Goal: Navigation & Orientation: Find specific page/section

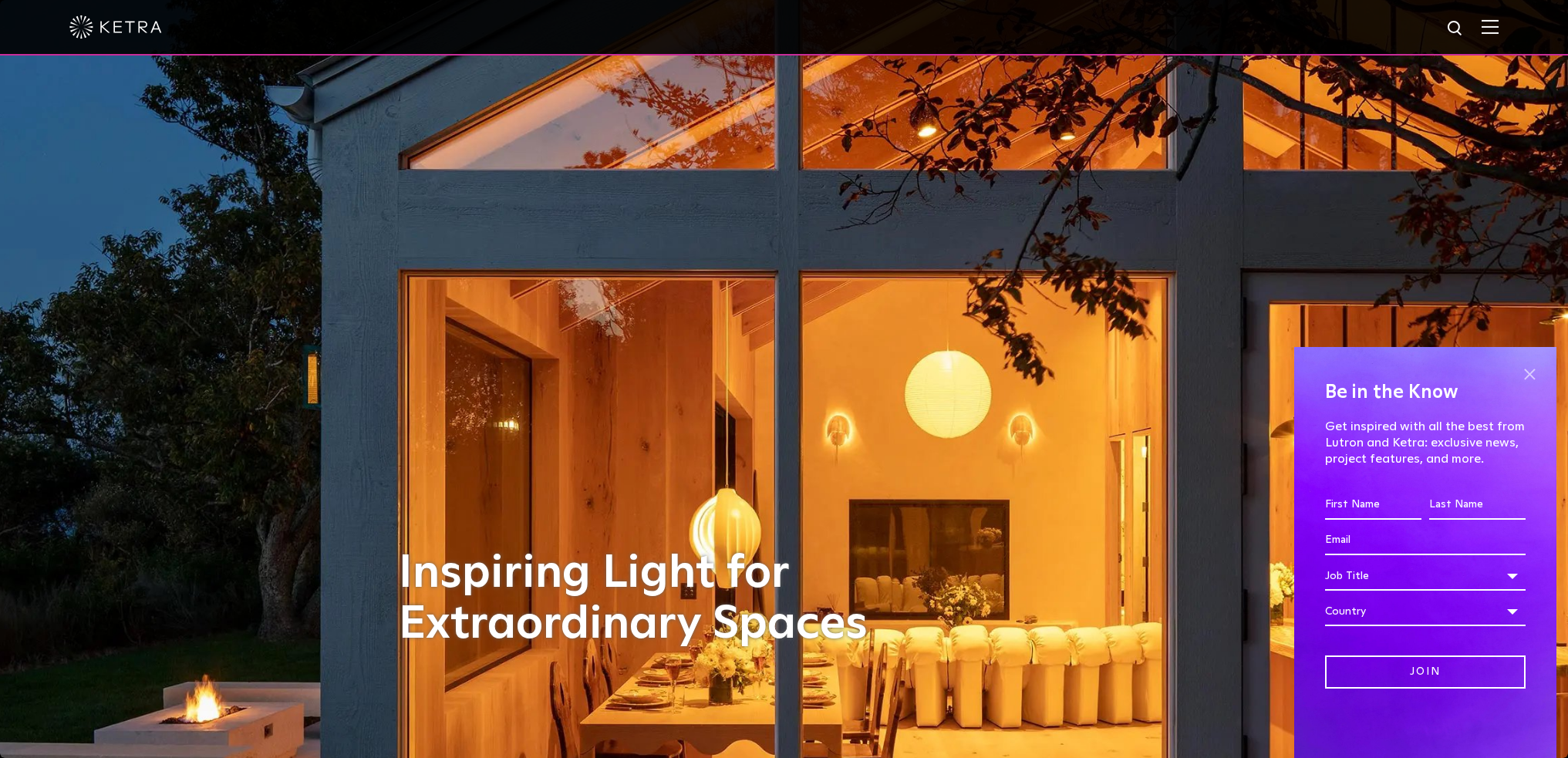
click at [1529, 374] on span at bounding box center [1529, 374] width 23 height 23
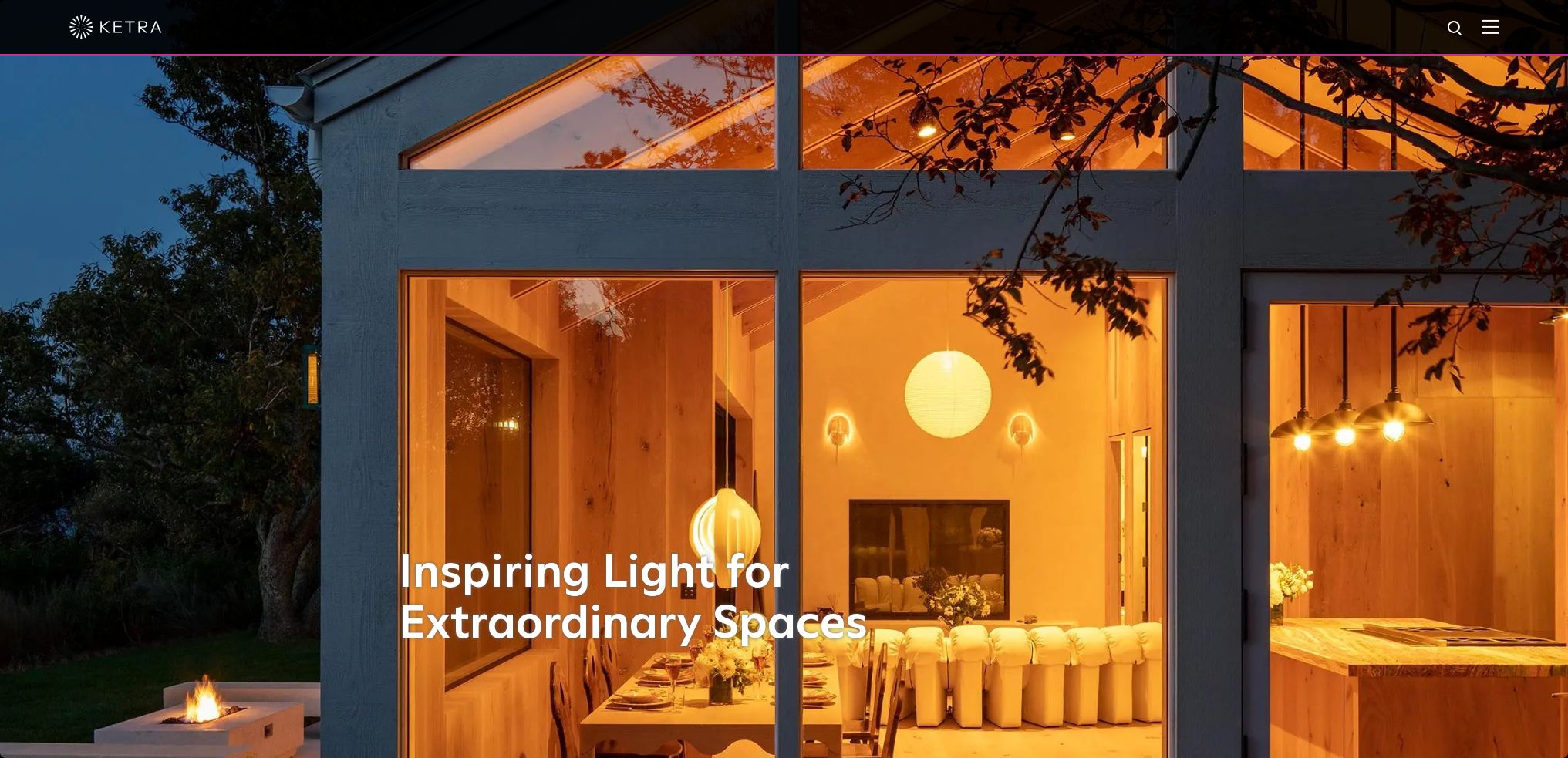
click at [1498, 33] on img at bounding box center [1490, 26] width 17 height 14
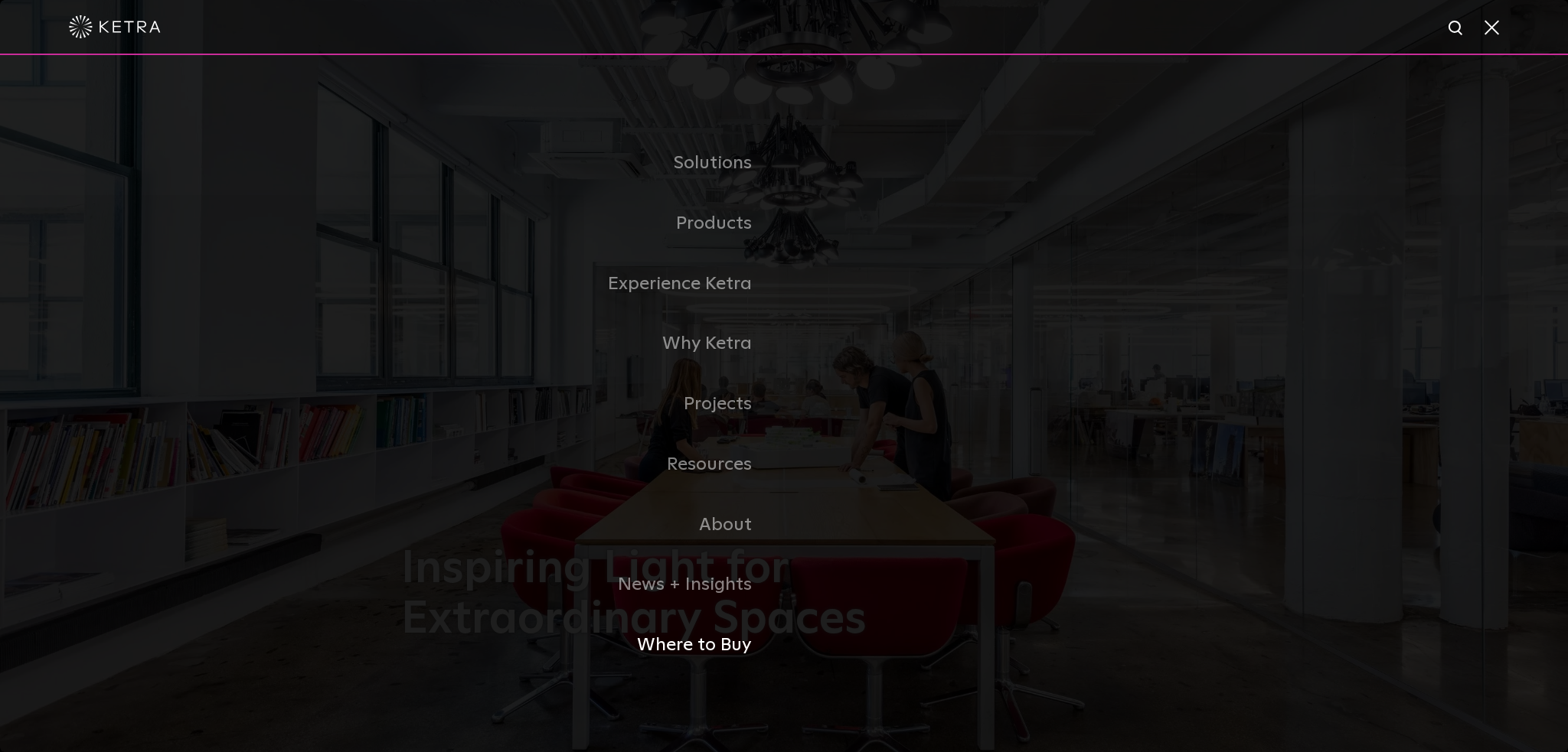
click at [709, 644] on link "Where to Buy" at bounding box center [593, 646] width 383 height 61
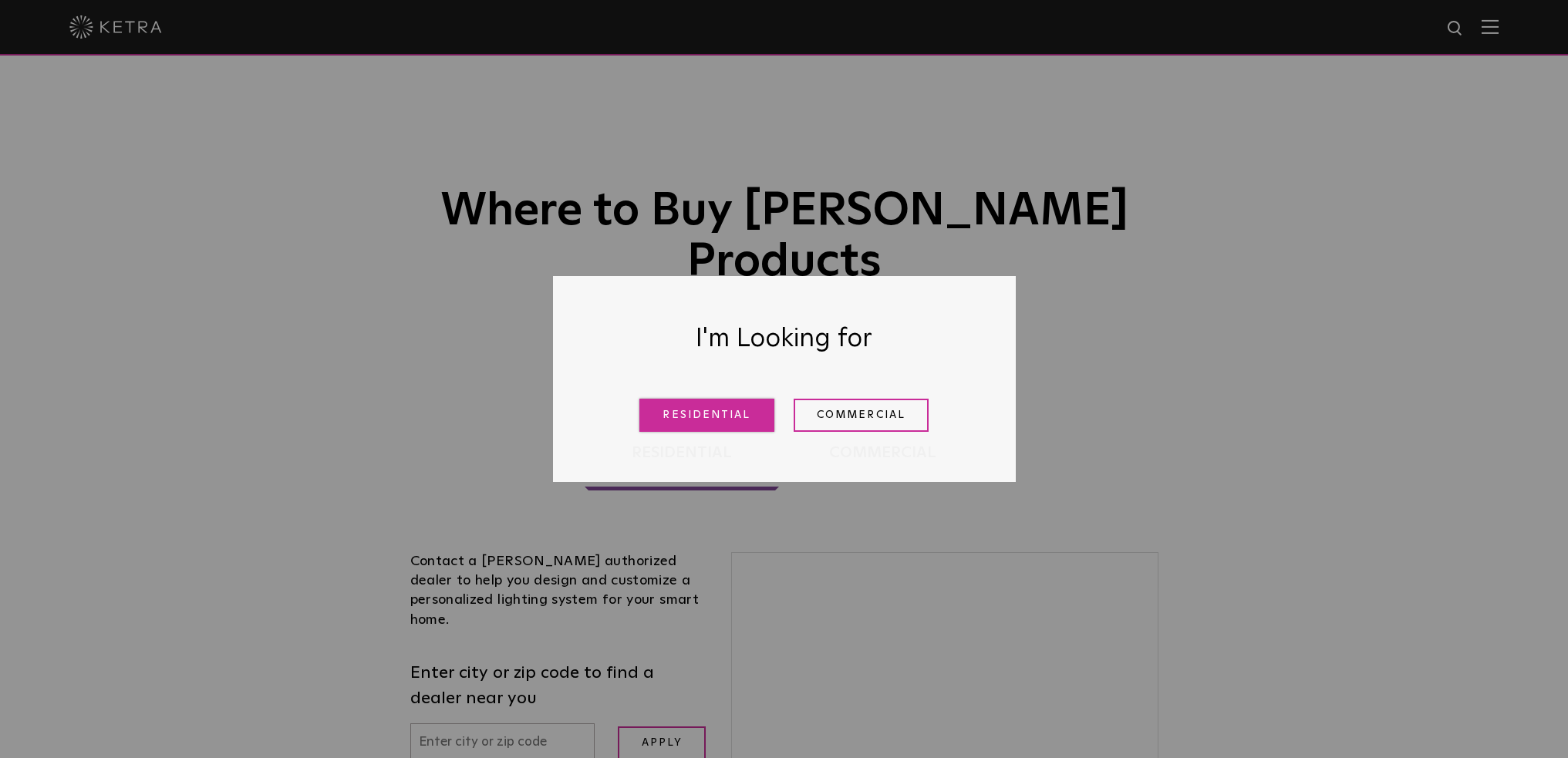
click at [721, 419] on link "Residential" at bounding box center [707, 416] width 135 height 34
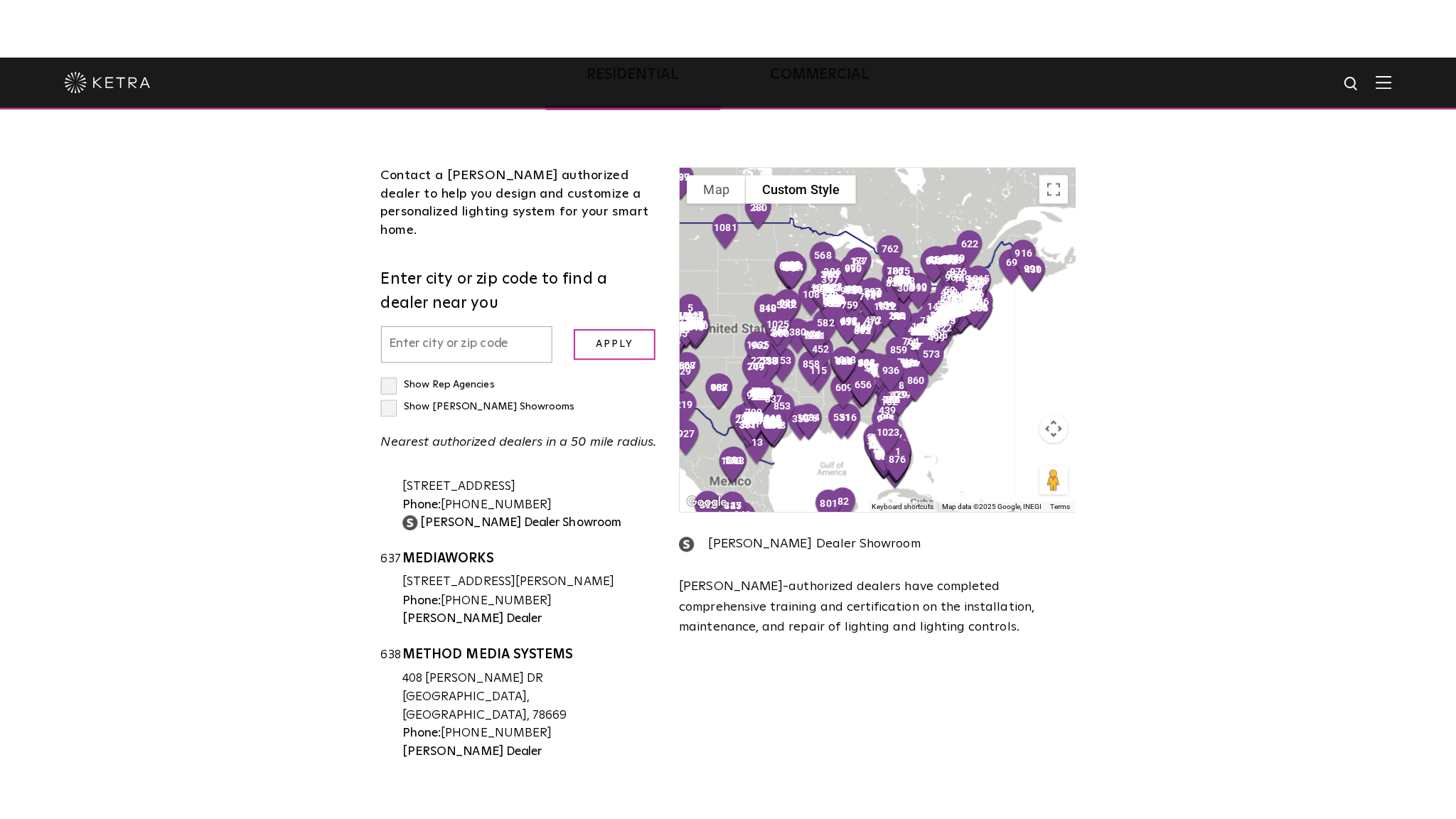
scroll to position [291, 0]
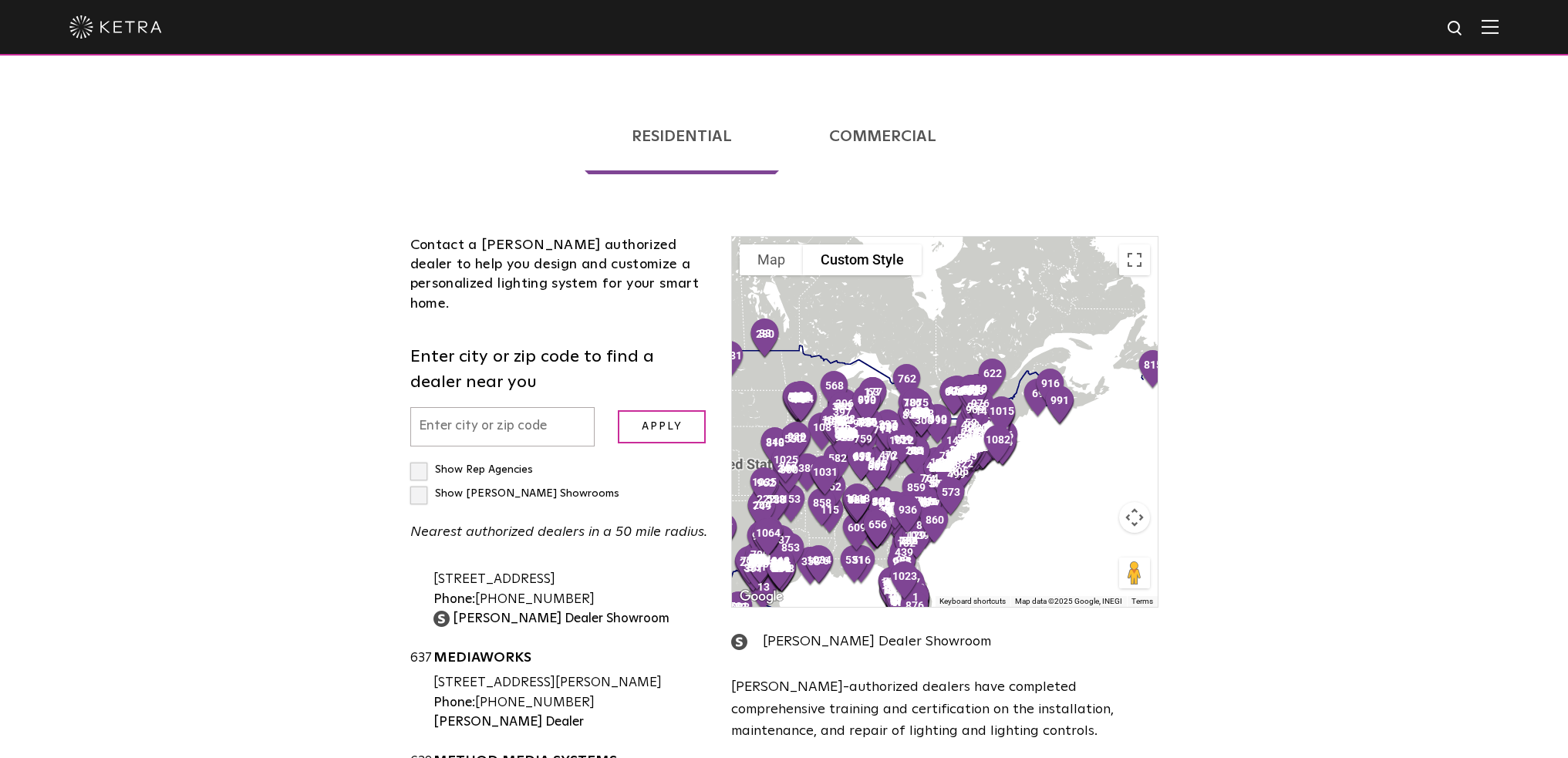
click at [1132, 502] on button "Map camera controls" at bounding box center [1134, 517] width 31 height 31
click at [1095, 464] on button "Zoom in" at bounding box center [1096, 479] width 31 height 31
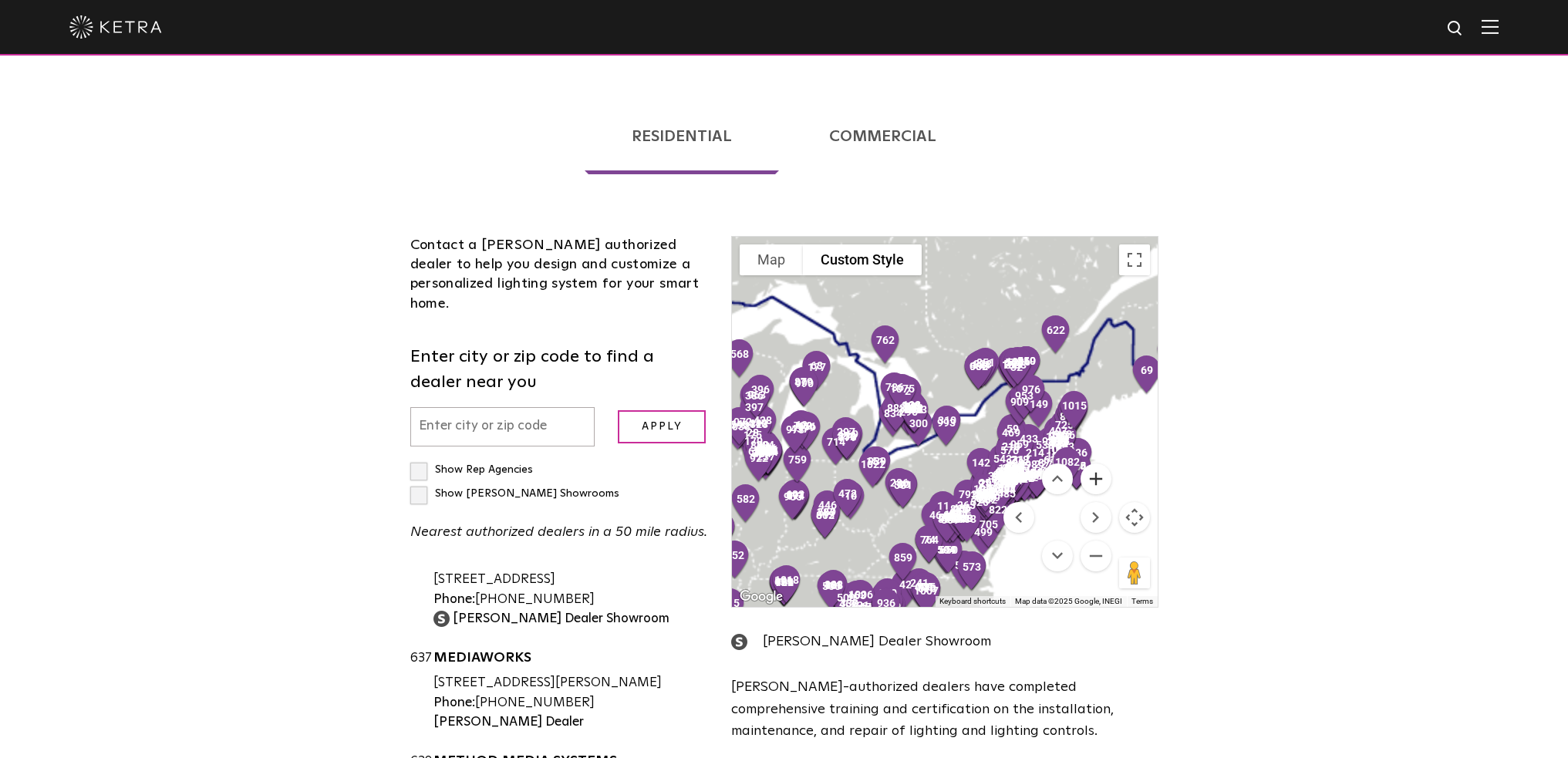
click at [1095, 464] on button "Zoom in" at bounding box center [1096, 479] width 31 height 31
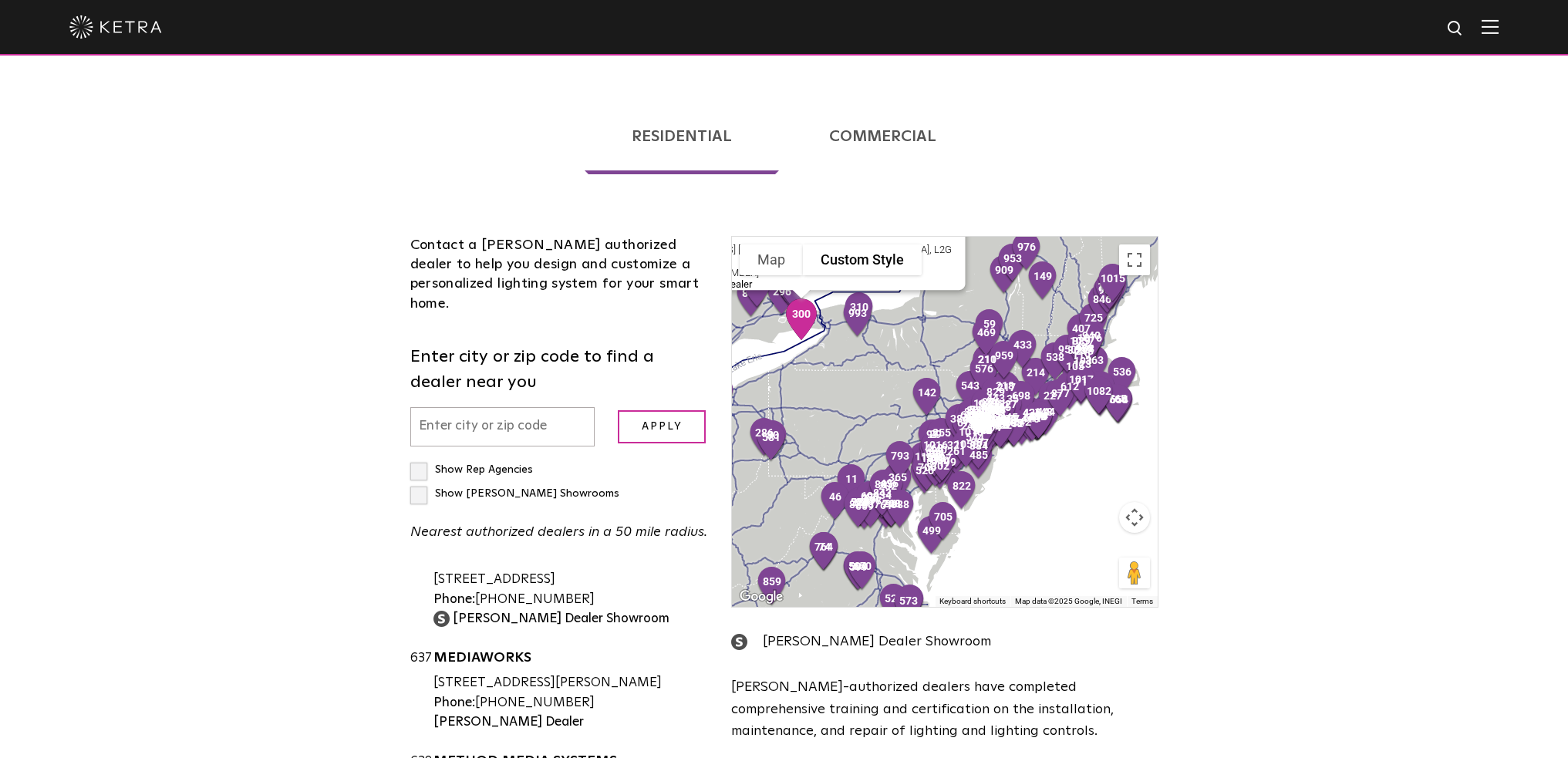
drag, startPoint x: 933, startPoint y: 418, endPoint x: 826, endPoint y: 302, distance: 157.8
click at [826, 302] on div "Design Electronics [STREET_ADDRESS] [GEOGRAPHIC_DATA], [GEOGRAPHIC_DATA], L2G 0…" at bounding box center [944, 422] width 425 height 371
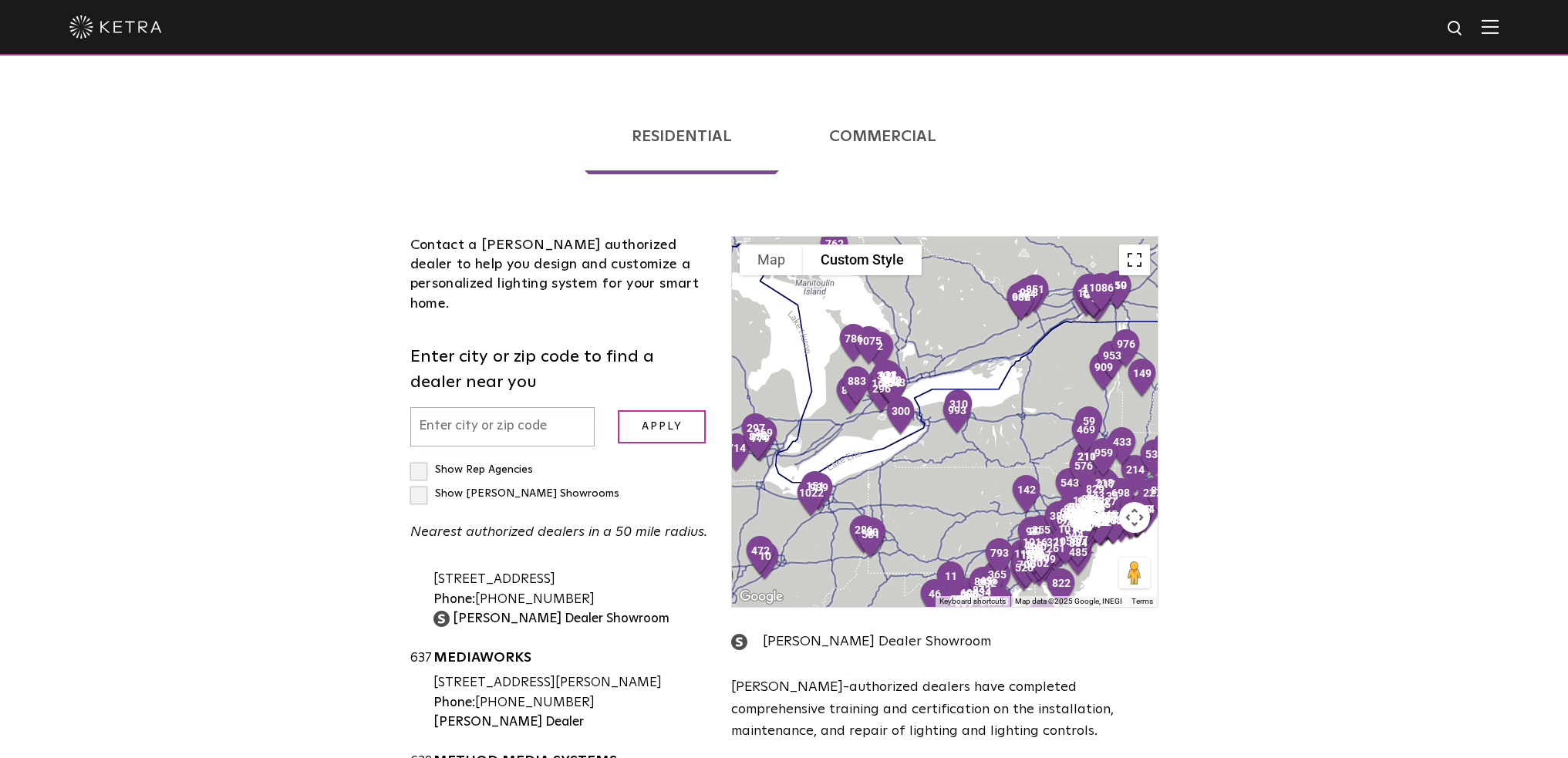
click at [1134, 245] on button "Toggle fullscreen view" at bounding box center [1134, 260] width 31 height 31
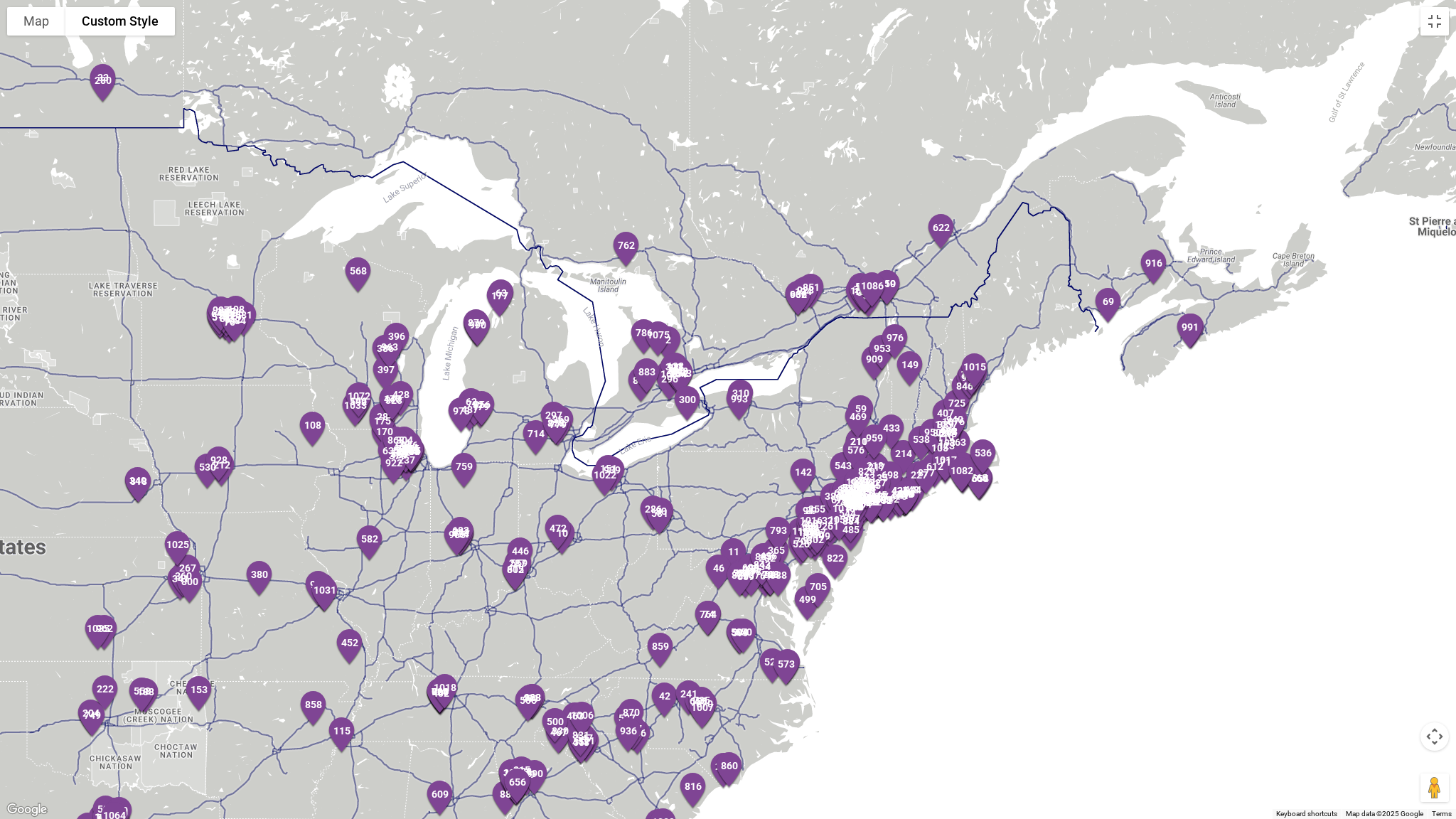
click at [1433, 698] on button "Map camera controls" at bounding box center [1434, 736] width 29 height 29
click at [1395, 698] on button "Zoom in" at bounding box center [1399, 701] width 29 height 29
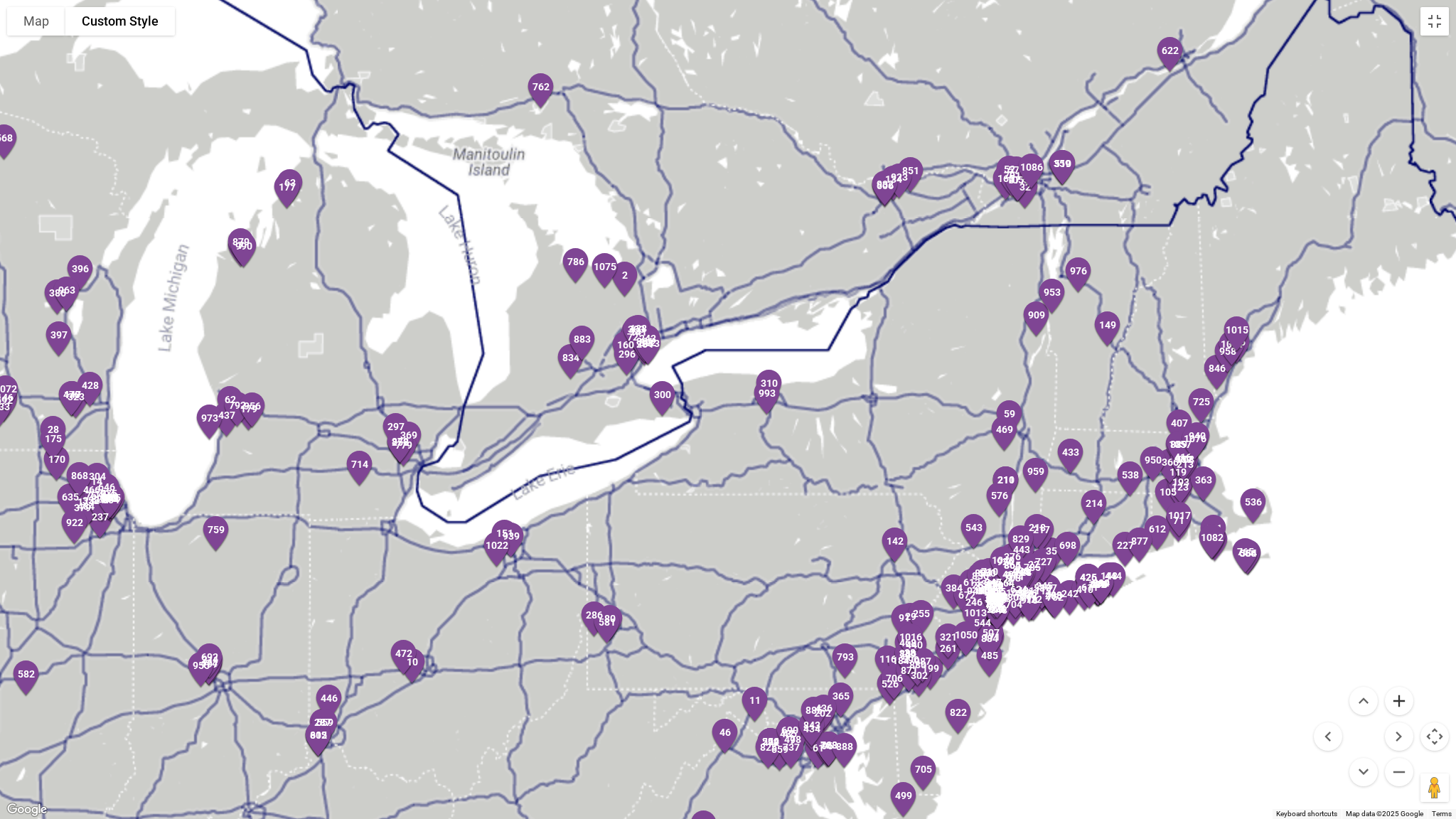
click at [1400, 698] on button "Zoom in" at bounding box center [1399, 701] width 29 height 29
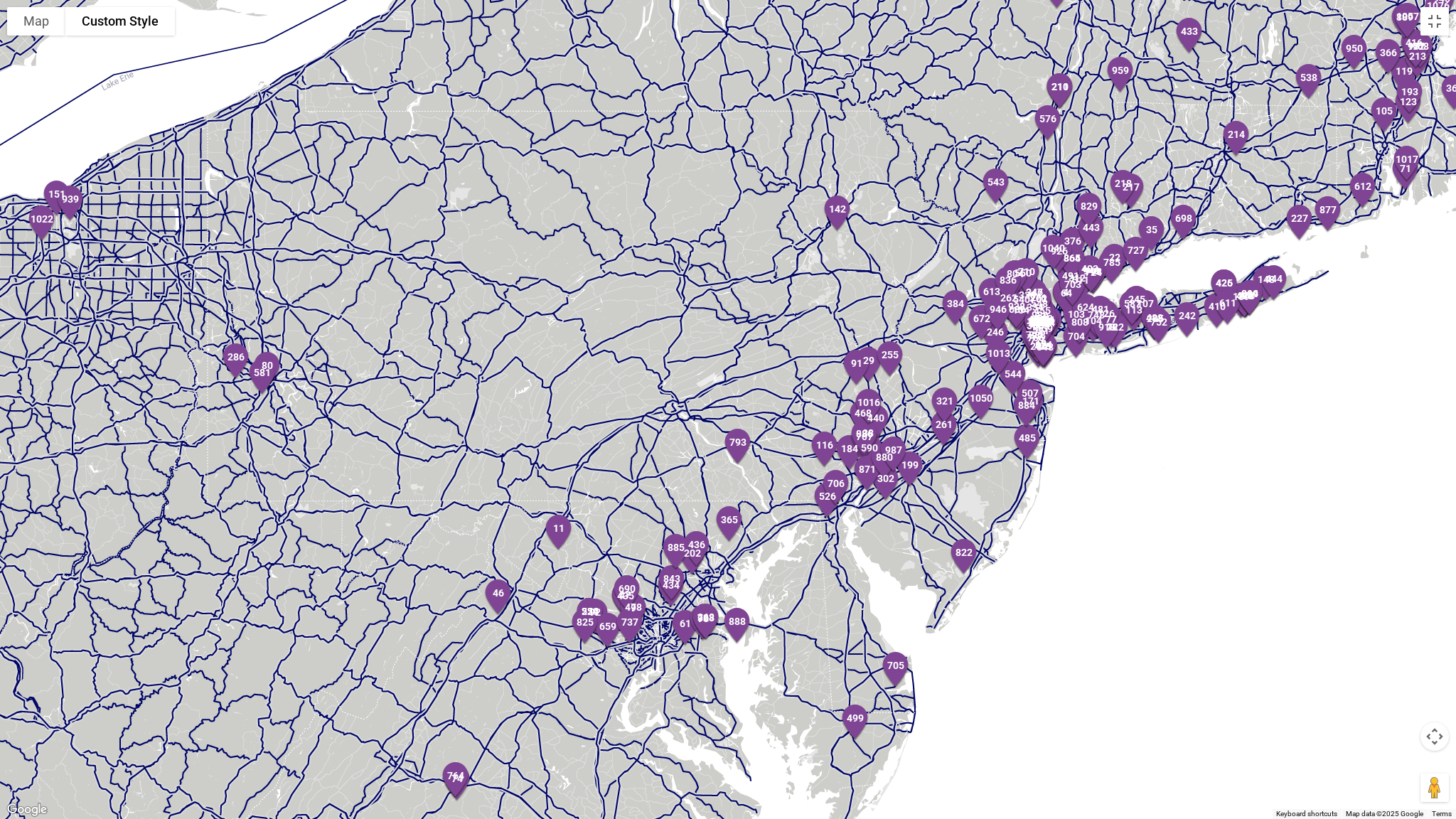
drag, startPoint x: 1174, startPoint y: 745, endPoint x: 924, endPoint y: 240, distance: 563.5
click at [924, 240] on div at bounding box center [728, 410] width 1456 height 819
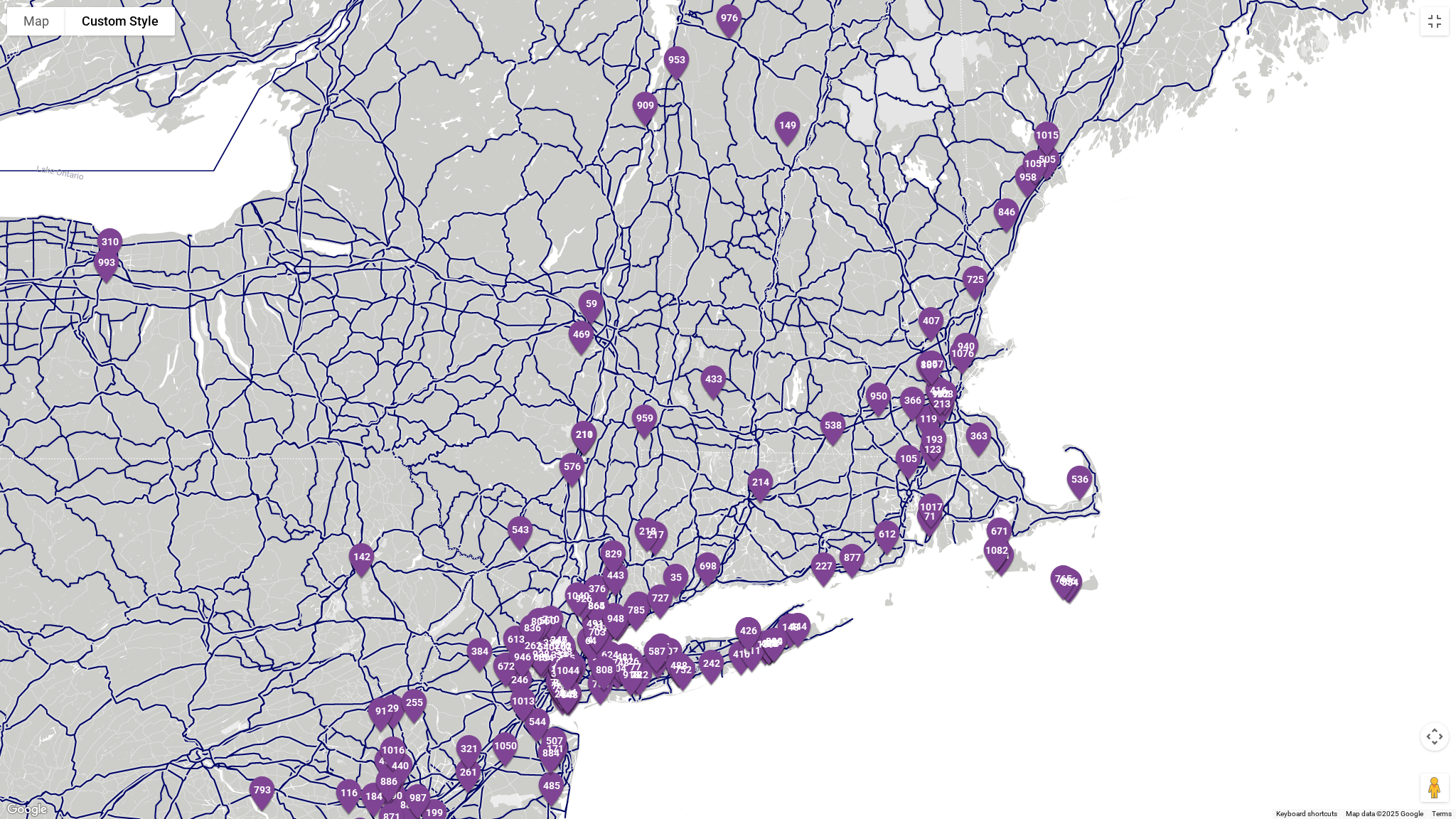
drag, startPoint x: 1252, startPoint y: 241, endPoint x: 774, endPoint y: 594, distance: 594.2
click at [774, 596] on div at bounding box center [728, 410] width 1456 height 819
click at [1434, 698] on button "Map camera controls" at bounding box center [1434, 736] width 29 height 29
click at [1400, 698] on button "Zoom in" at bounding box center [1399, 701] width 29 height 29
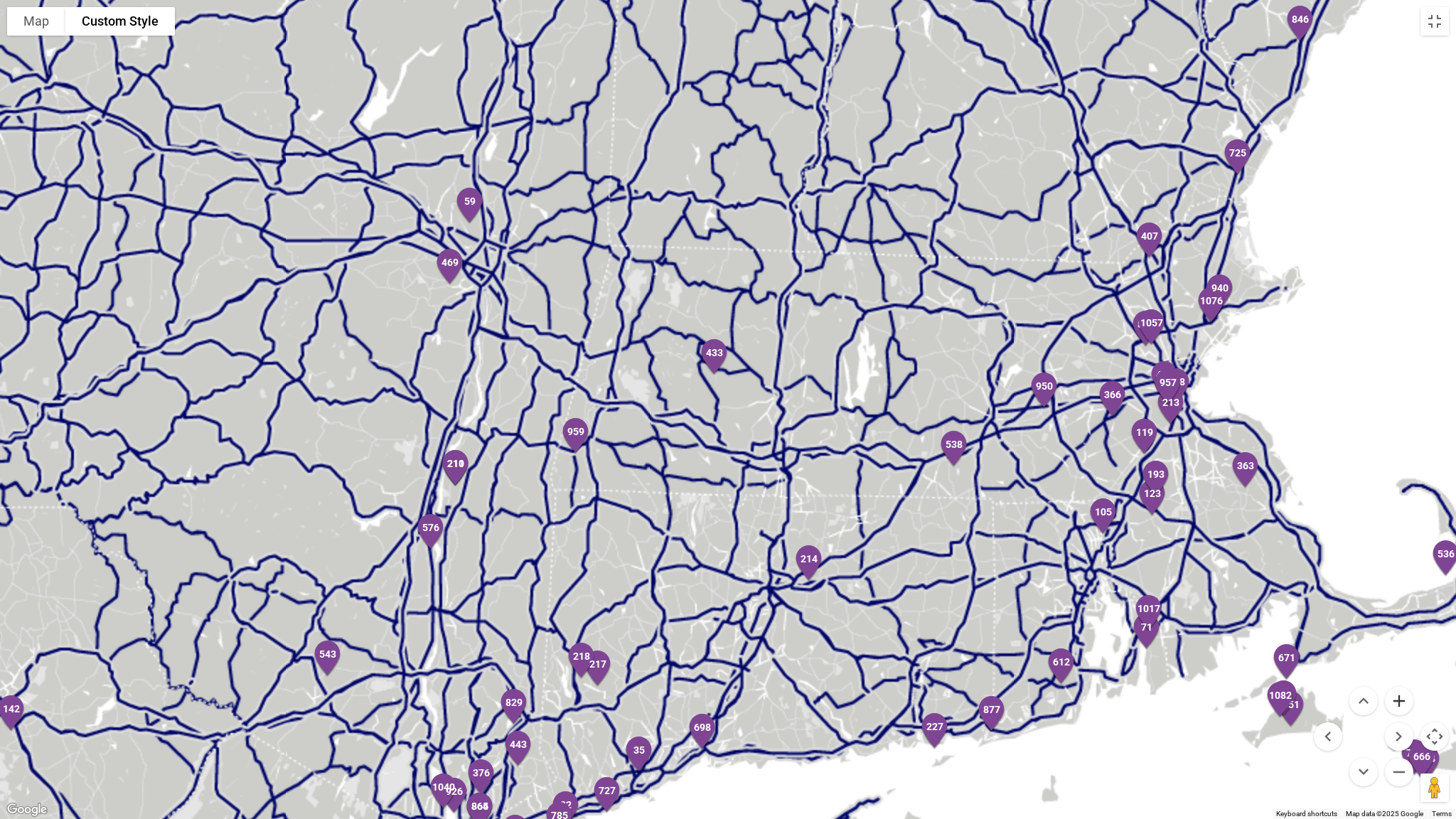
click at [1400, 698] on button "Zoom in" at bounding box center [1399, 701] width 29 height 29
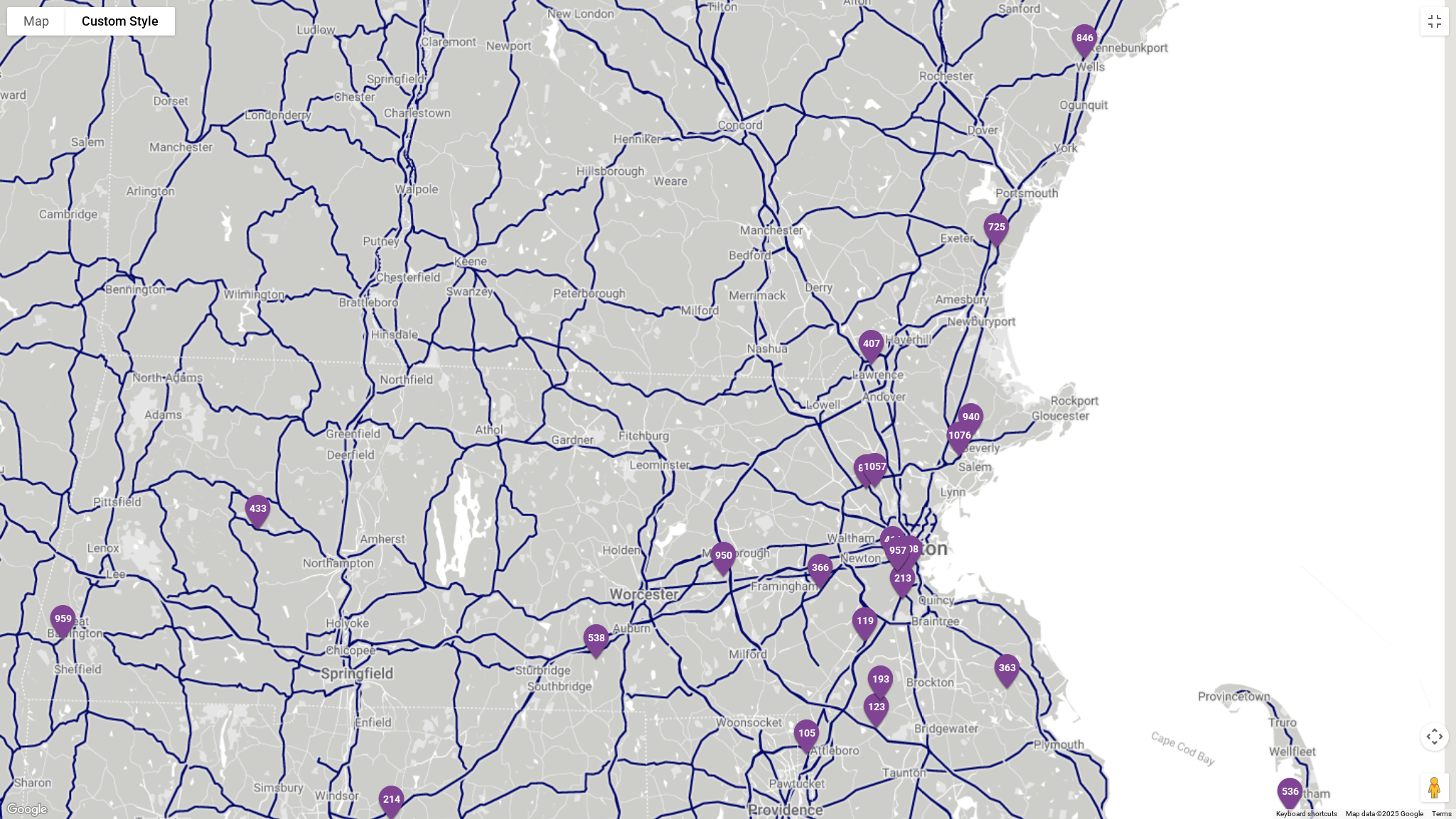
drag, startPoint x: 1168, startPoint y: 463, endPoint x: 689, endPoint y: 647, distance: 513.1
click at [689, 647] on div at bounding box center [728, 410] width 1456 height 819
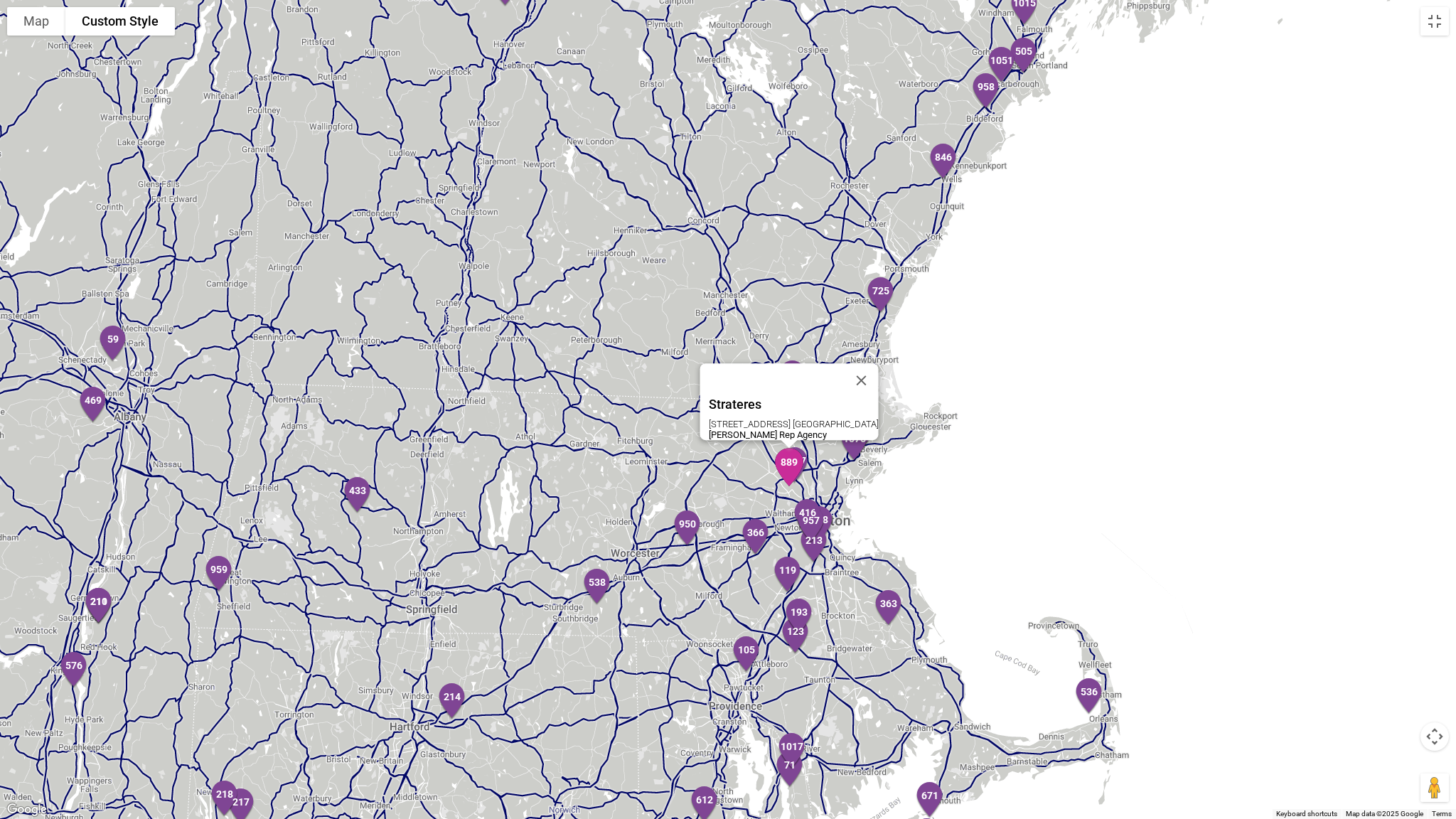
click at [782, 464] on img "889" at bounding box center [788, 467] width 41 height 49
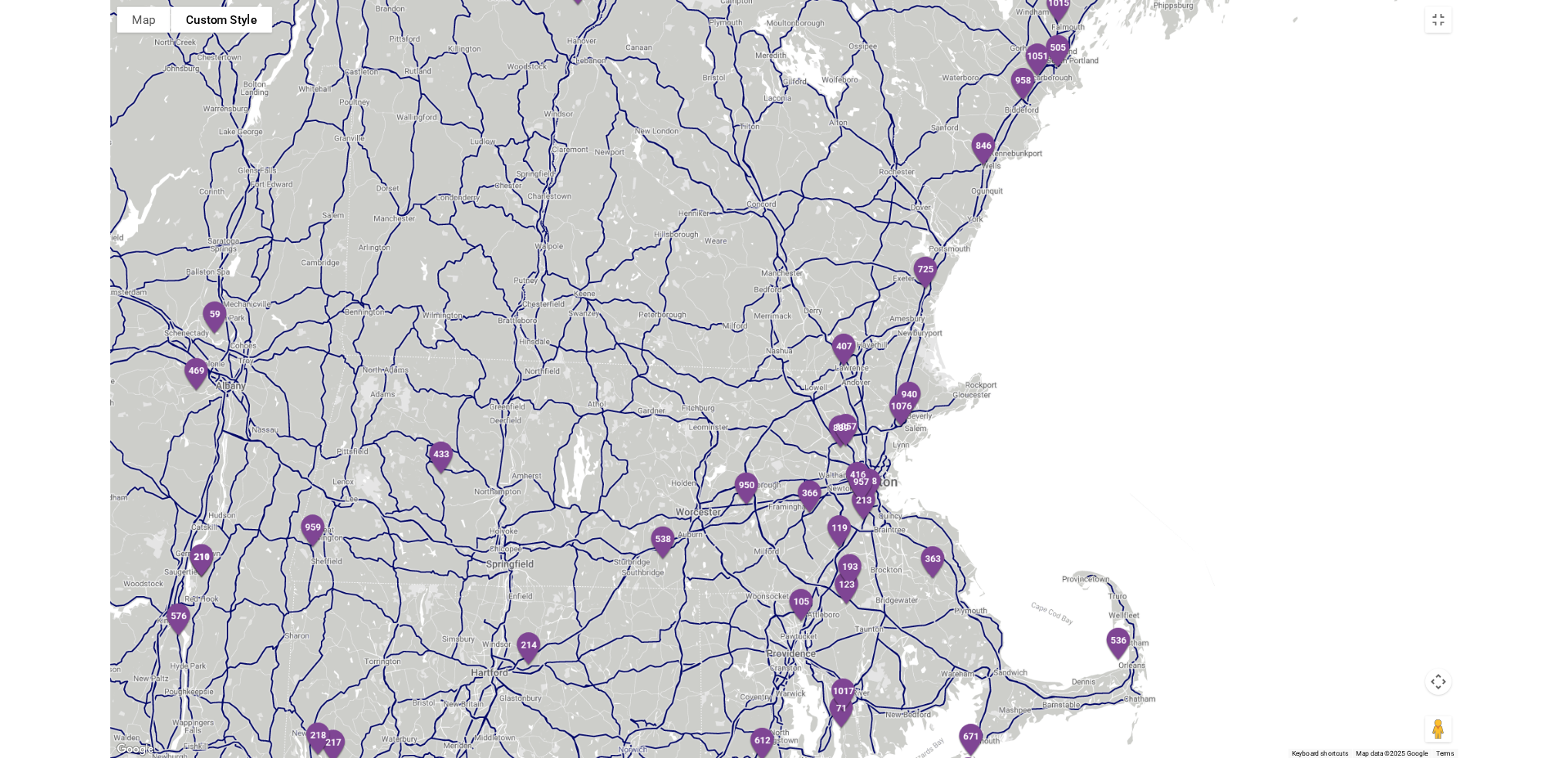
scroll to position [102629, 0]
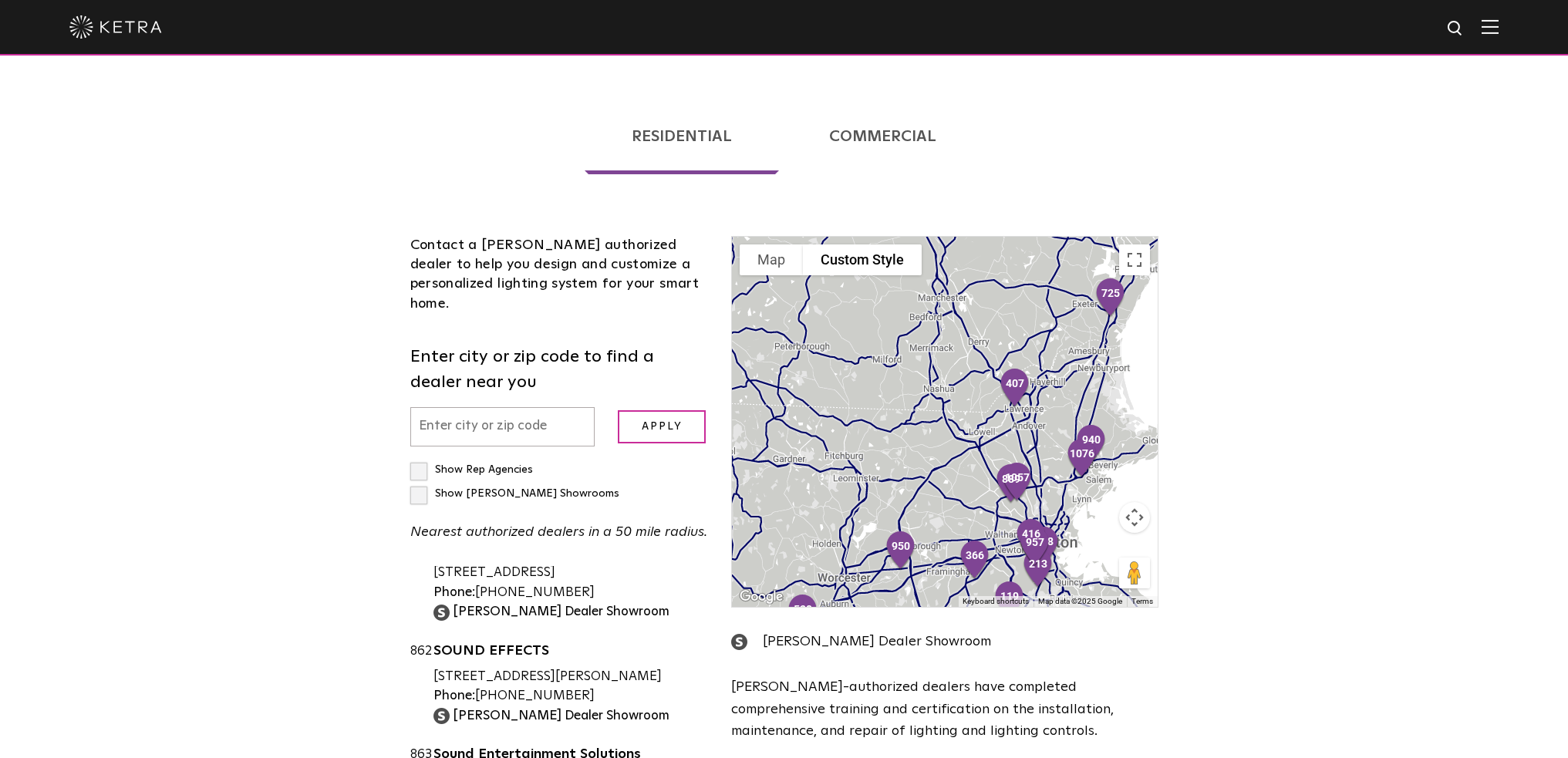
click at [525, 408] on input "text" at bounding box center [502, 427] width 185 height 39
click at [421, 465] on label "Show Rep Agencies" at bounding box center [471, 470] width 122 height 11
click at [420, 458] on input "Show Rep Agencies" at bounding box center [415, 463] width 10 height 10
checkbox input "true"
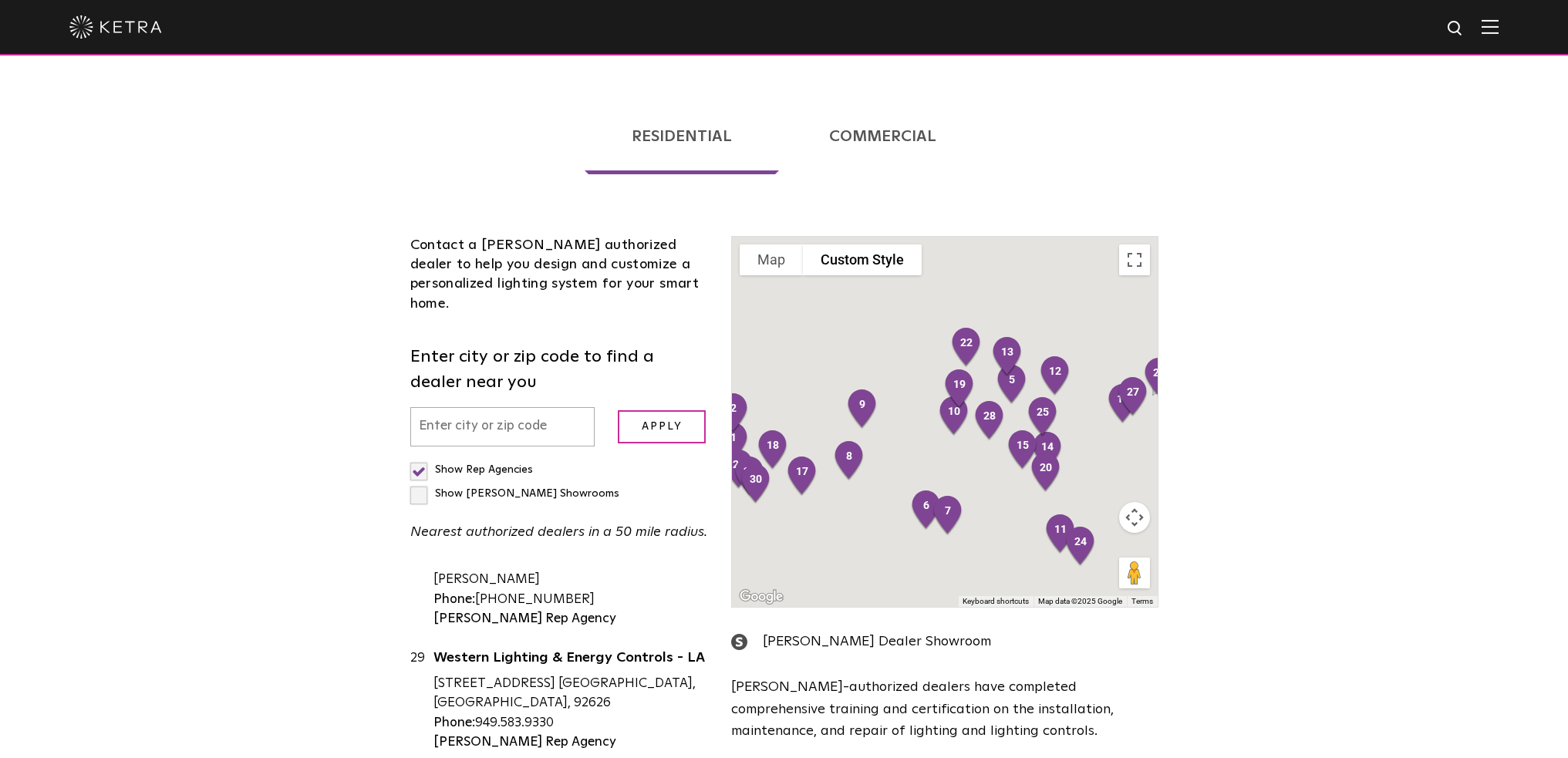
scroll to position [3070, 0]
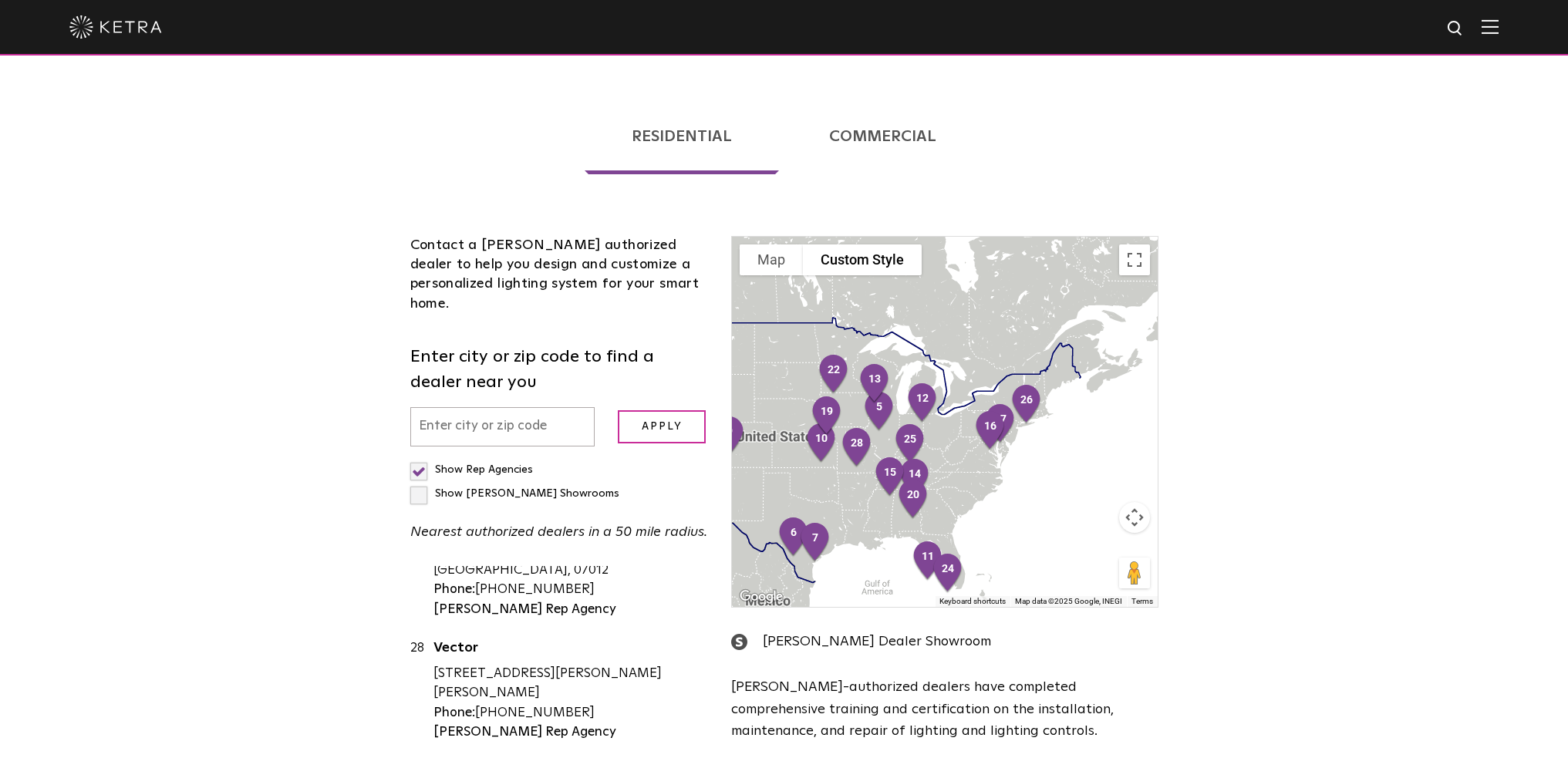
click at [1132, 502] on button "Map camera controls" at bounding box center [1134, 517] width 31 height 31
click at [1097, 464] on button "Zoom in" at bounding box center [1096, 479] width 31 height 31
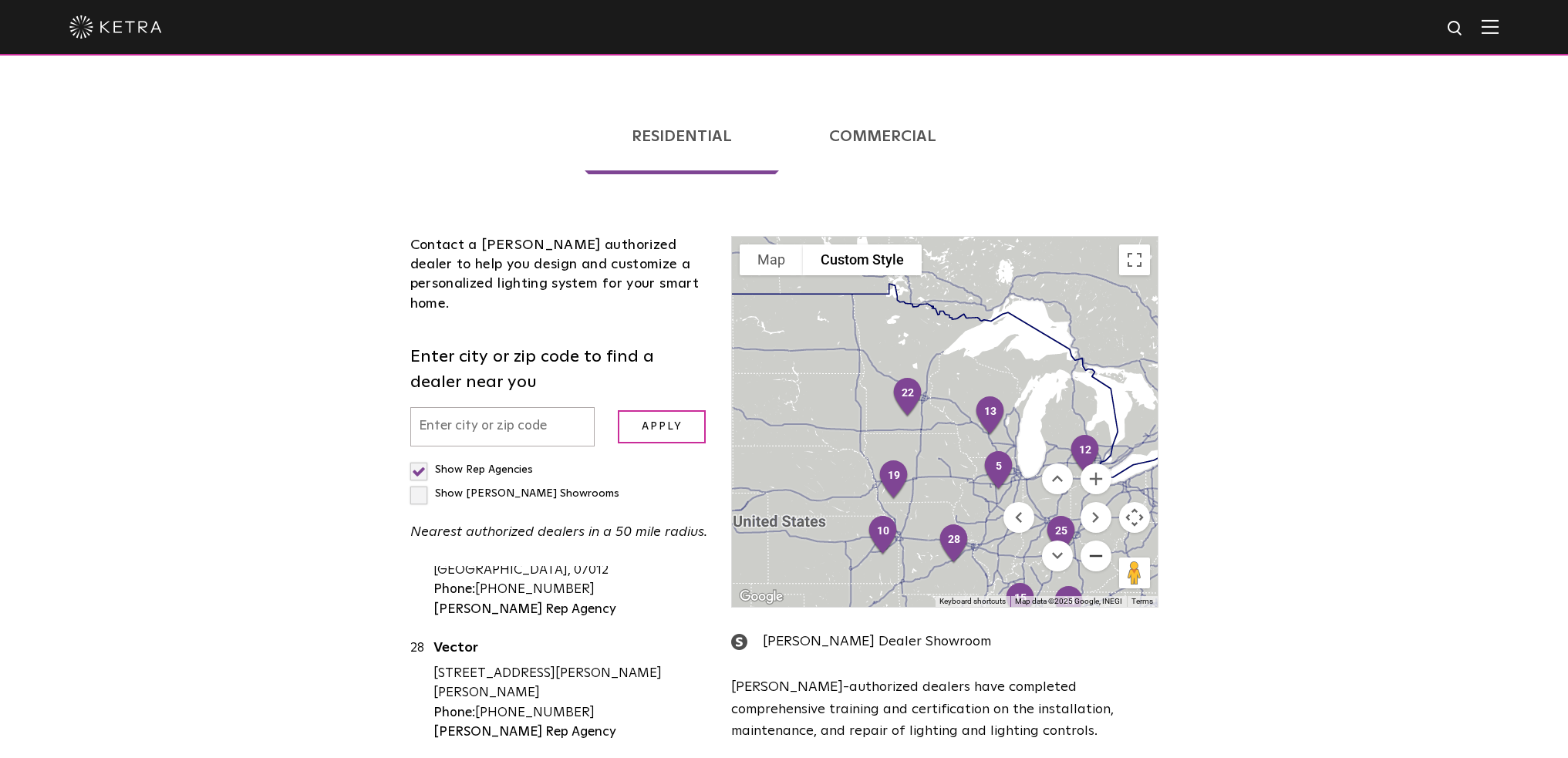
click at [1098, 541] on button "Zoom out" at bounding box center [1096, 556] width 31 height 31
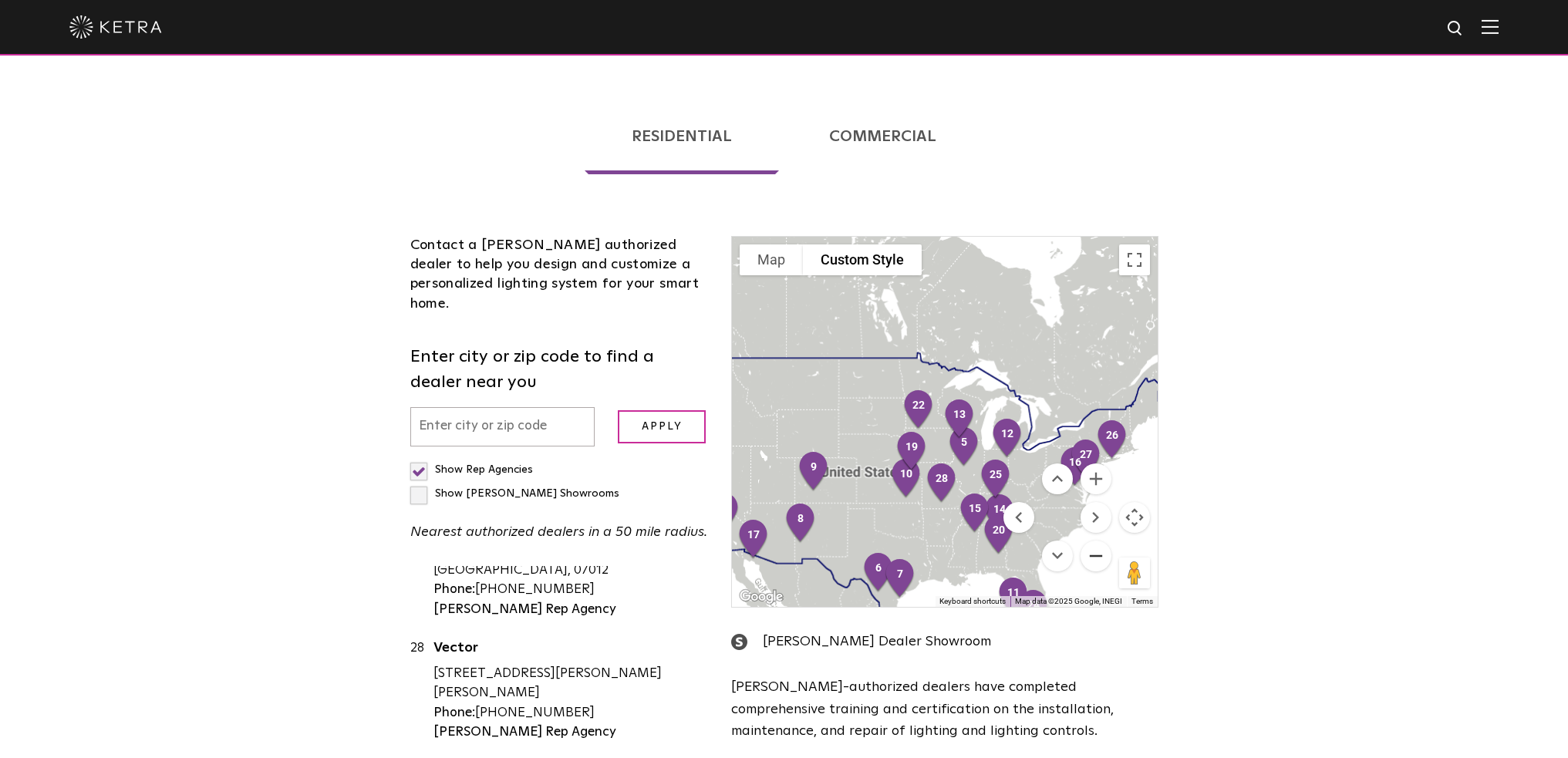
click at [1098, 541] on button "Zoom out" at bounding box center [1096, 556] width 31 height 31
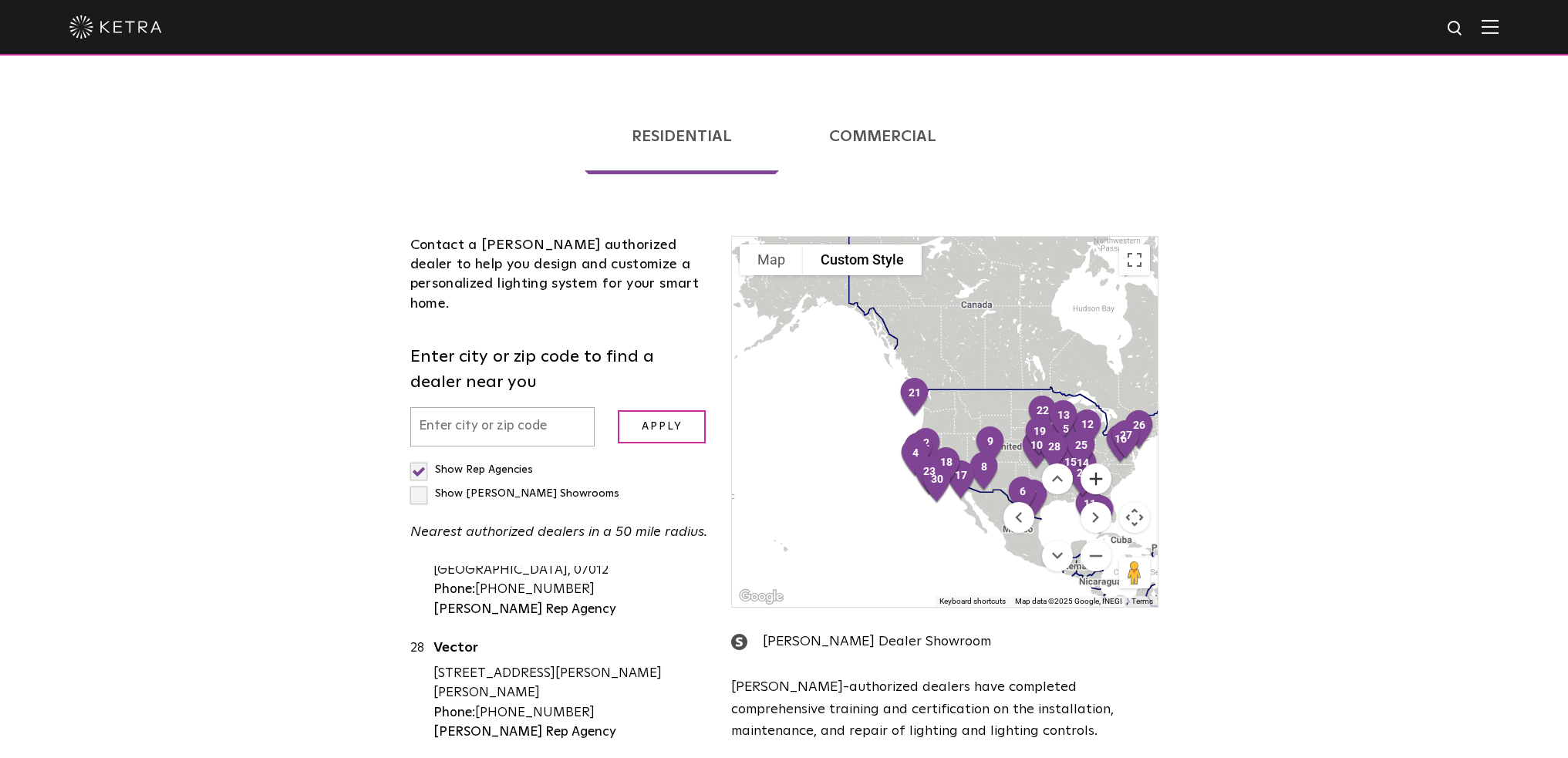
click at [1093, 464] on button "Zoom in" at bounding box center [1096, 479] width 31 height 31
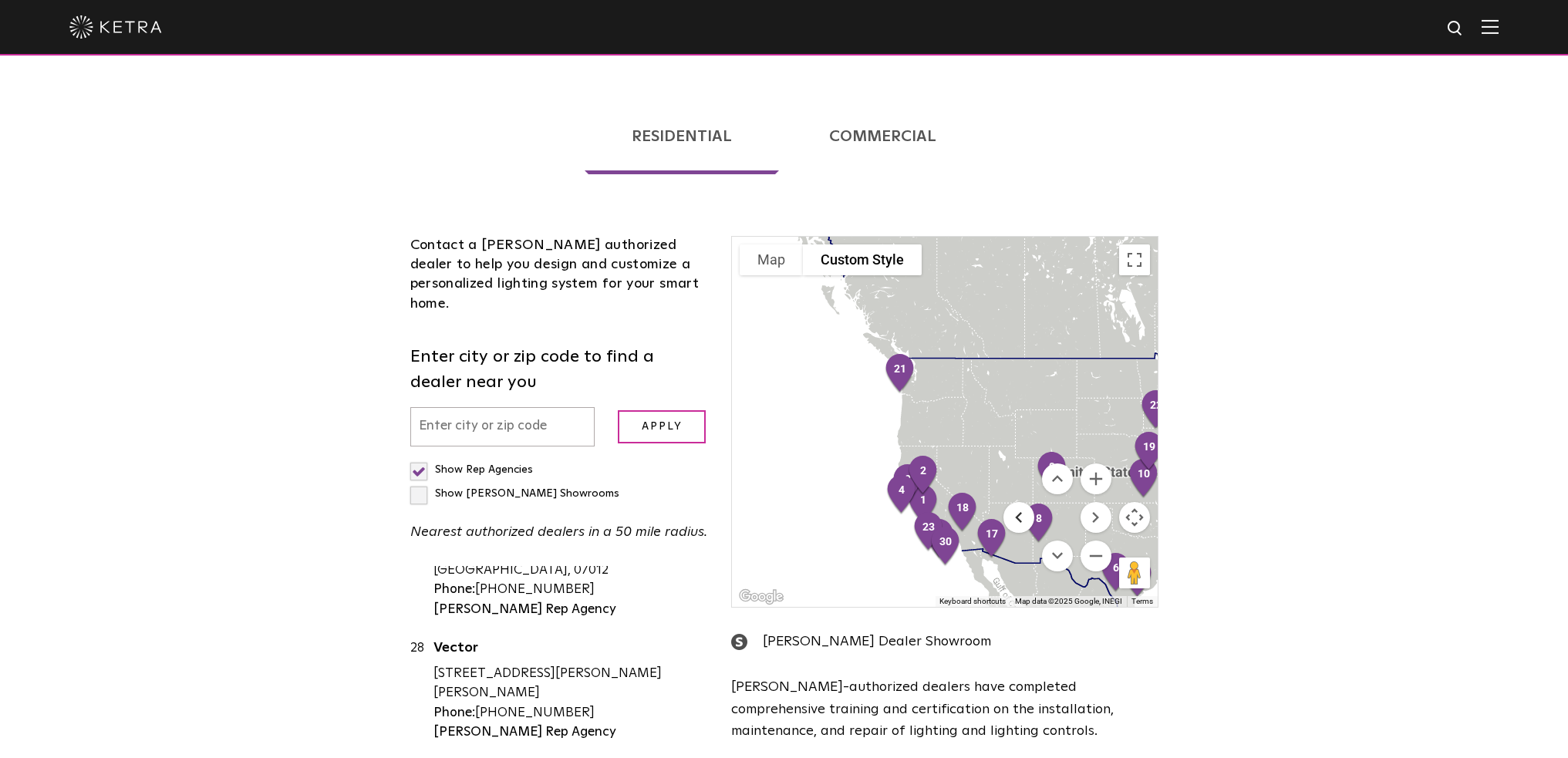
drag, startPoint x: 1009, startPoint y: 475, endPoint x: 875, endPoint y: 383, distance: 162.5
click at [875, 383] on div "1 3 4 5 6 7 8 9 10 11 12 13 14 15 16 19 20 21 22 23 24 25 26 27 28 29 30 17 18 …" at bounding box center [944, 422] width 425 height 371
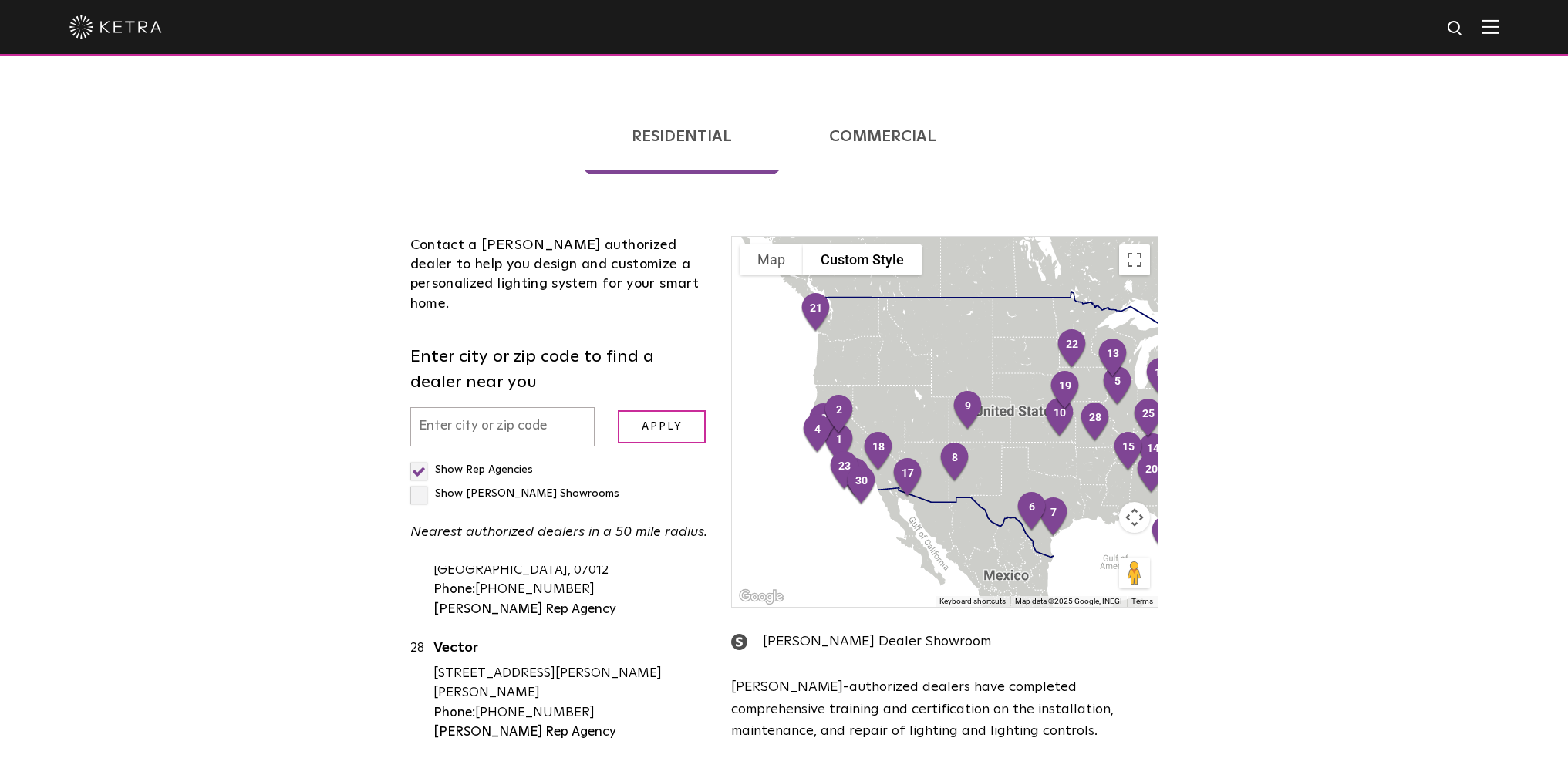
drag, startPoint x: 937, startPoint y: 392, endPoint x: 841, endPoint y: 318, distance: 121.2
click at [840, 317] on div at bounding box center [944, 422] width 425 height 371
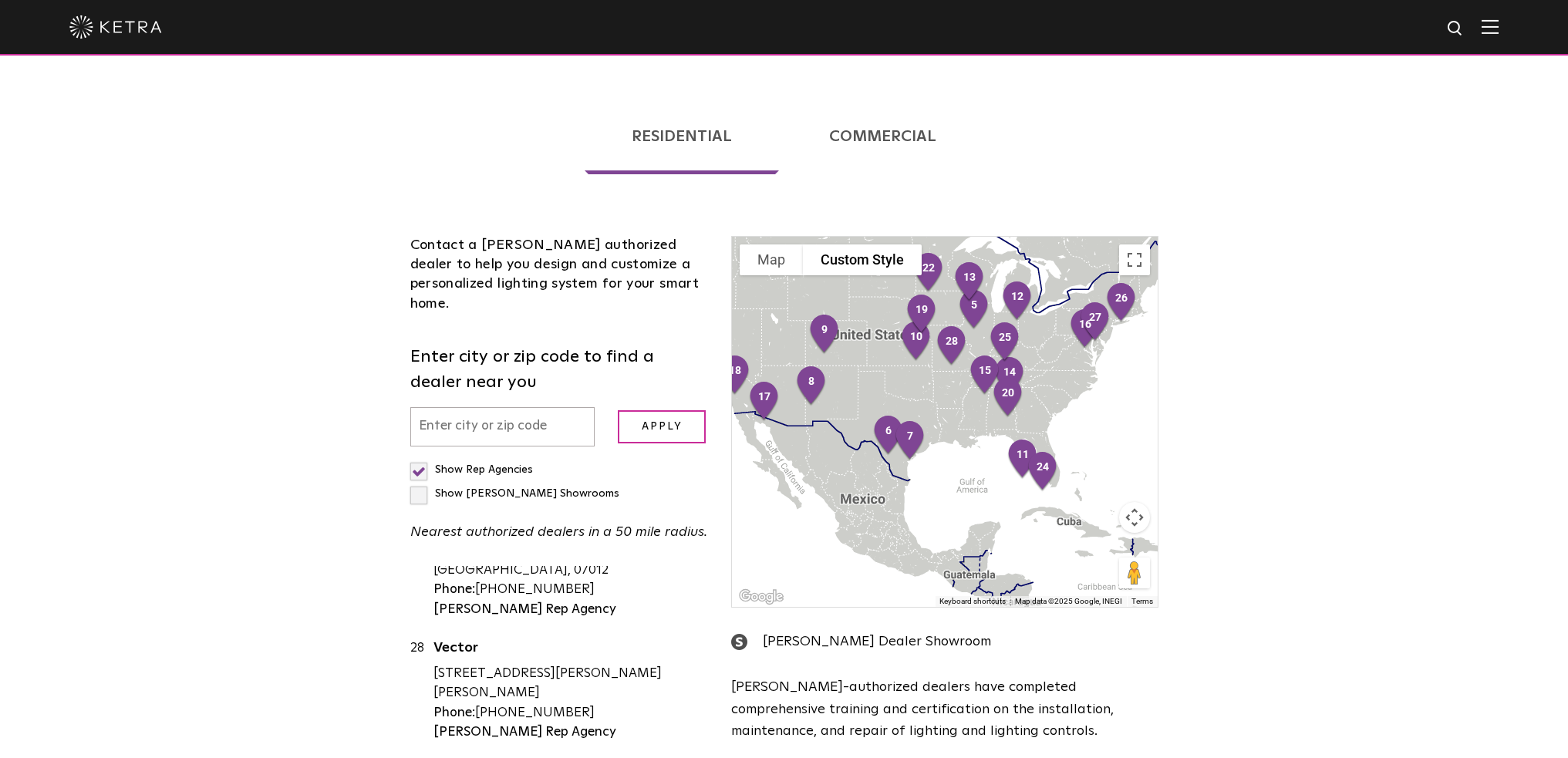
drag, startPoint x: 1004, startPoint y: 418, endPoint x: 949, endPoint y: 370, distance: 73.0
click at [949, 370] on div at bounding box center [944, 422] width 425 height 371
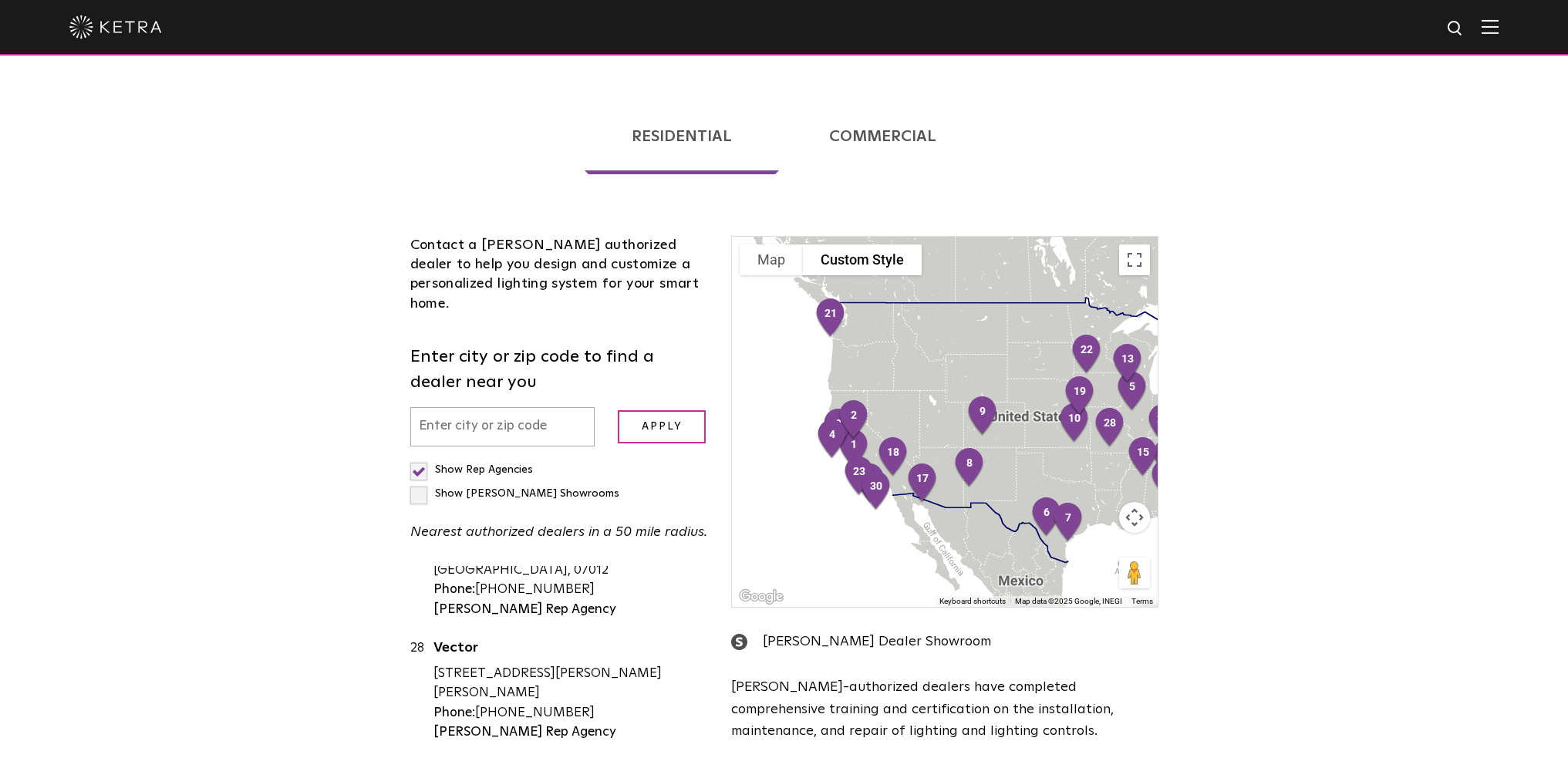
click at [560, 488] on label "Show [PERSON_NAME] Showrooms" at bounding box center [514, 493] width 209 height 11
click at [420, 458] on input "Show [PERSON_NAME] Showrooms" at bounding box center [415, 463] width 10 height 10
checkbox input "true"
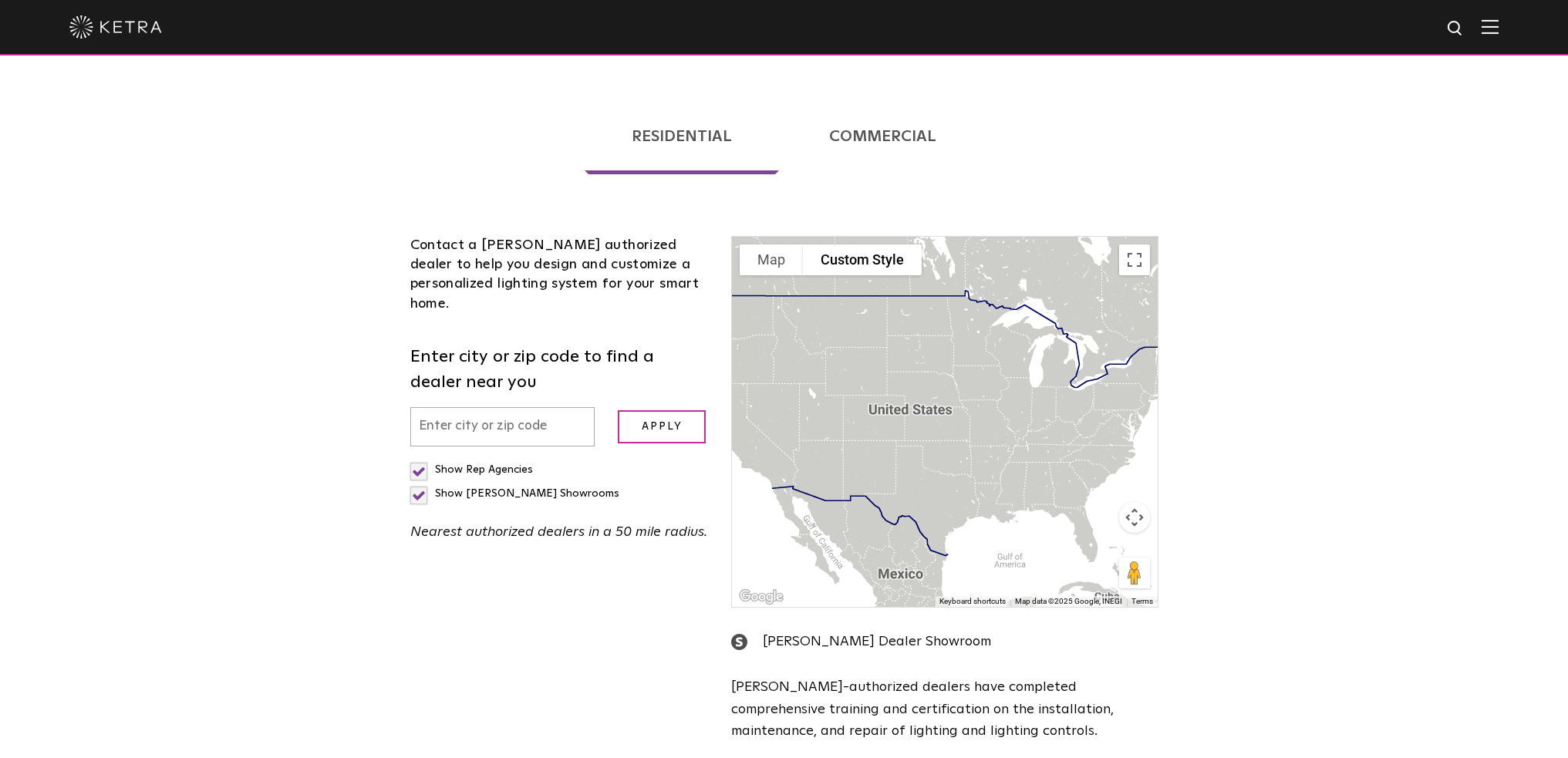
scroll to position [0, 0]
click at [412, 465] on label "Show Rep Agencies" at bounding box center [471, 470] width 122 height 11
click at [412, 458] on input "Show Rep Agencies" at bounding box center [415, 463] width 10 height 10
checkbox input "false"
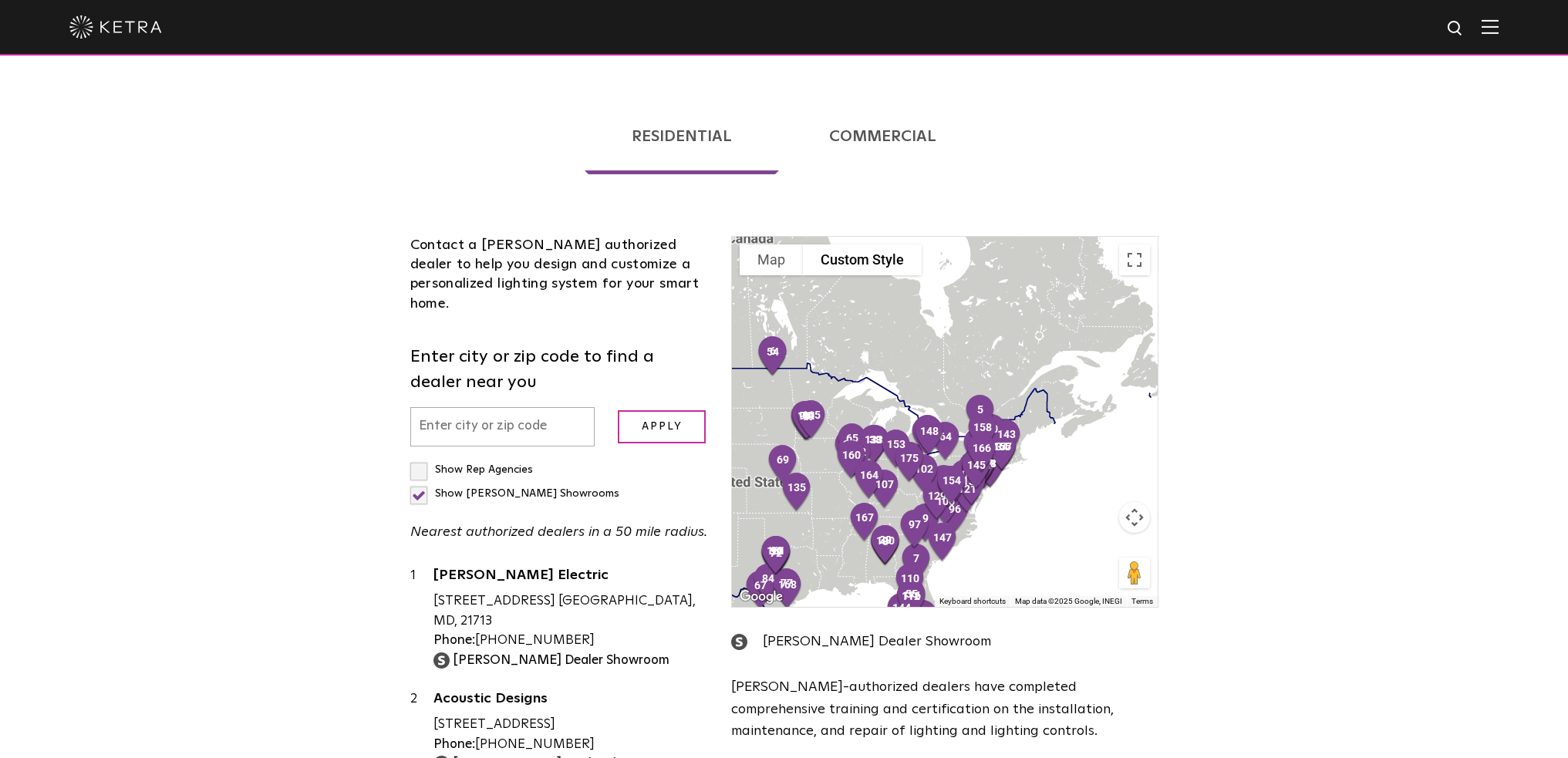
click at [551, 488] on label "Show [PERSON_NAME] Showrooms" at bounding box center [514, 493] width 209 height 11
click at [420, 458] on input "Show [PERSON_NAME] Showrooms" at bounding box center [415, 463] width 10 height 10
checkbox input "false"
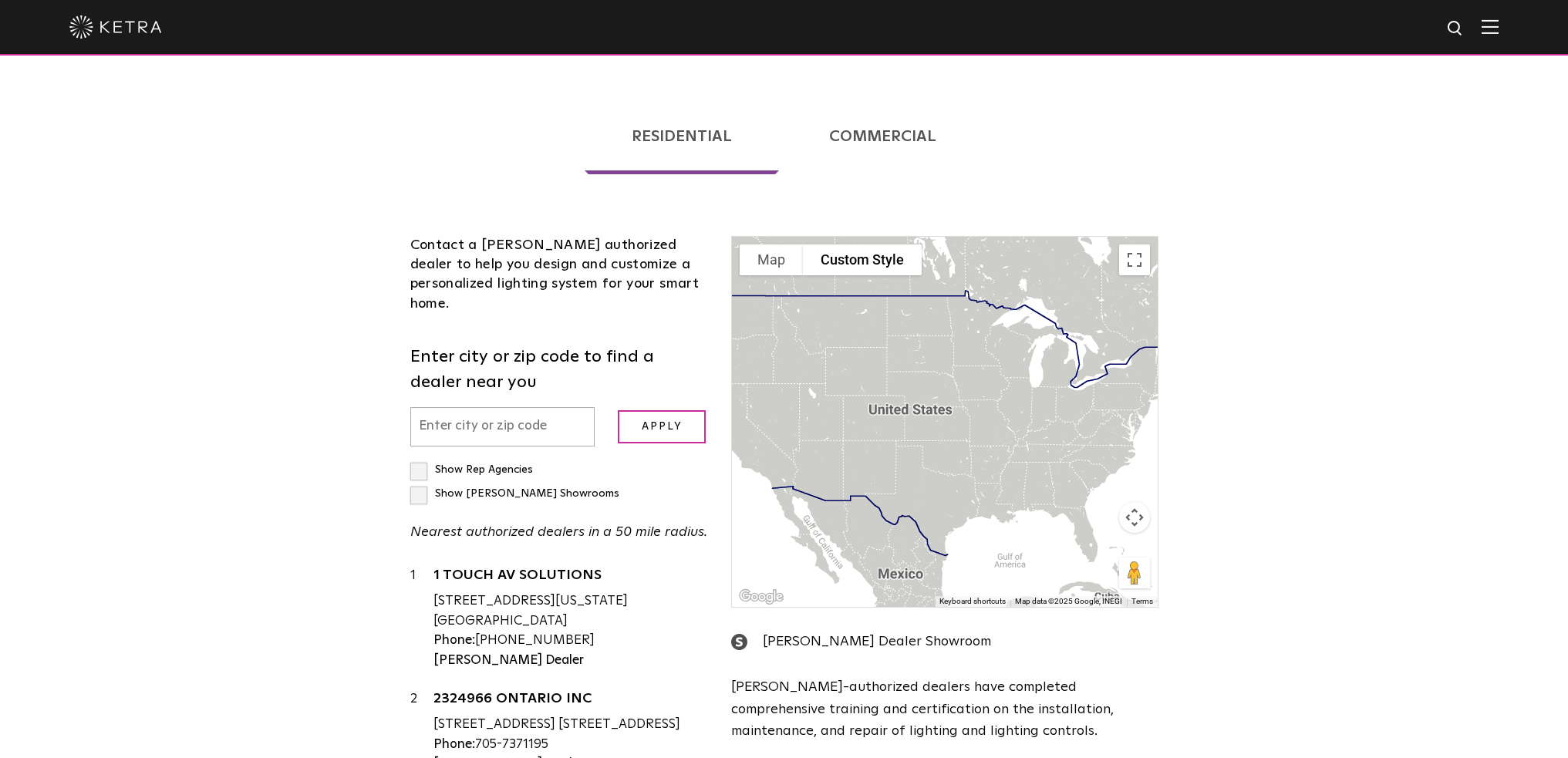
click at [431, 458] on div "Show Rep Agencies" at bounding box center [471, 470] width 122 height 24
click at [423, 465] on label "Show Rep Agencies" at bounding box center [471, 470] width 122 height 11
click at [420, 458] on input "Show Rep Agencies" at bounding box center [415, 463] width 10 height 10
checkbox input "true"
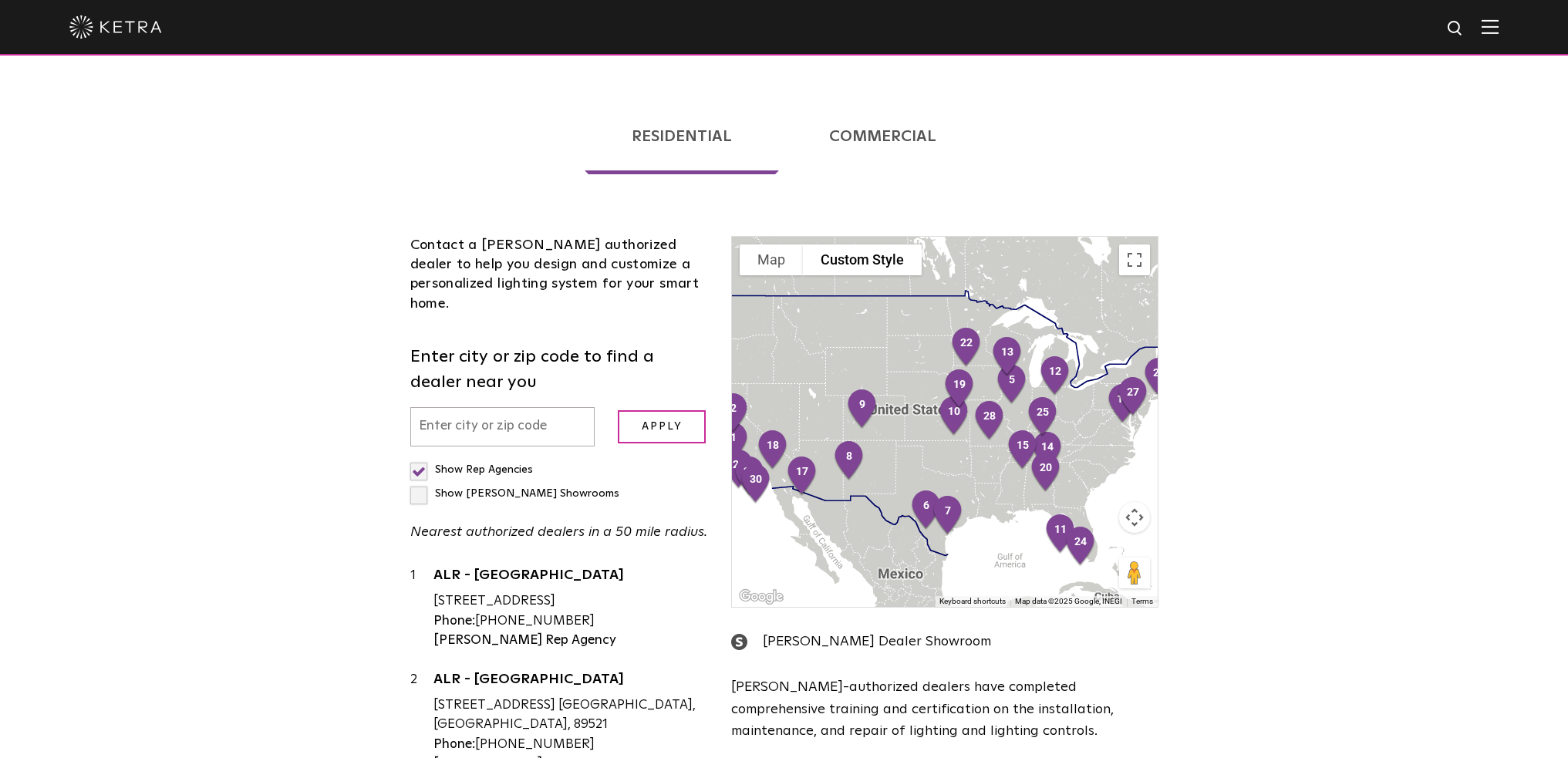
click at [555, 488] on label "Show [PERSON_NAME] Showrooms" at bounding box center [514, 493] width 209 height 11
click at [420, 458] on input "Show [PERSON_NAME] Showrooms" at bounding box center [415, 463] width 10 height 10
checkbox input "true"
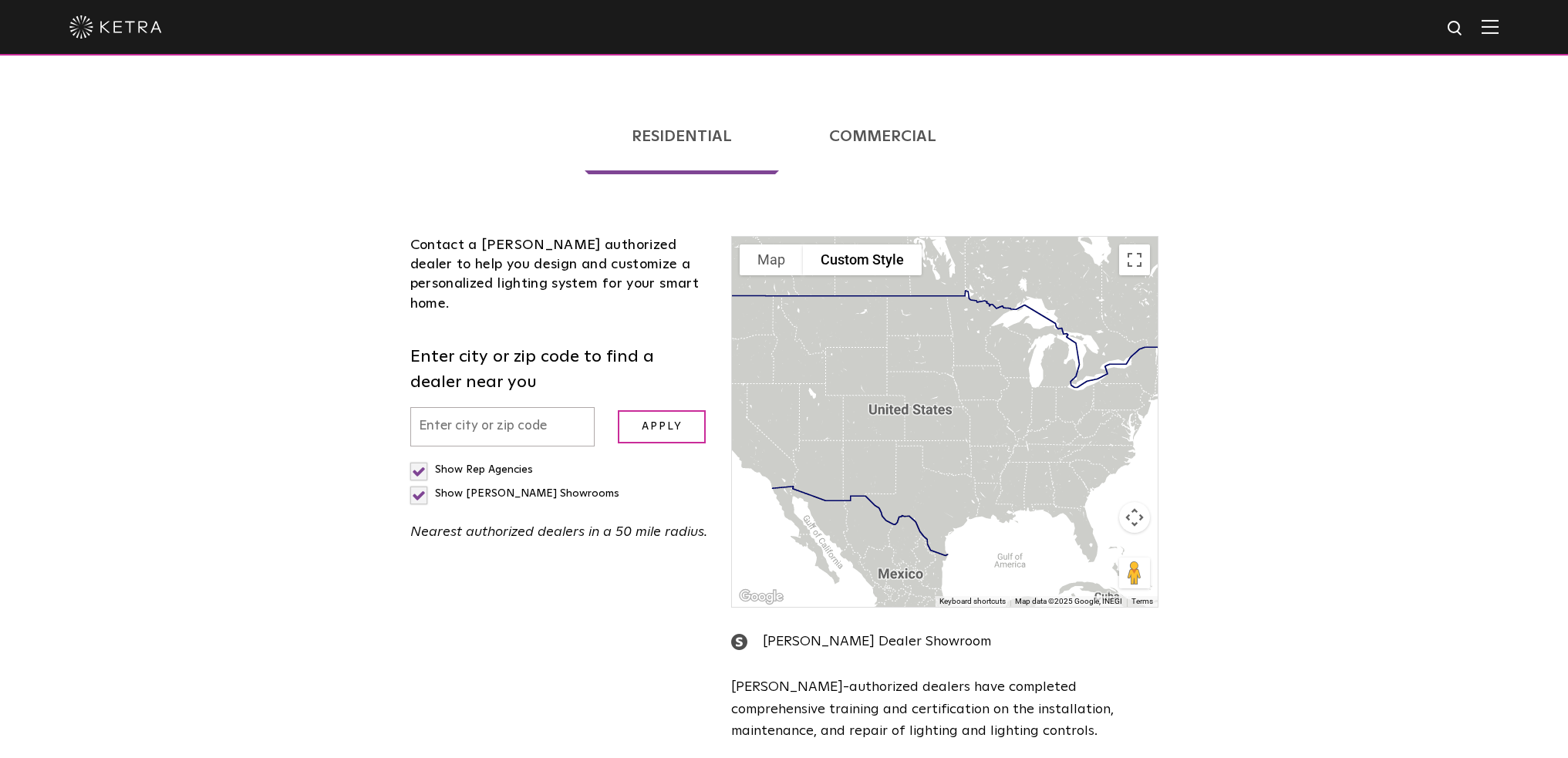
click at [858, 99] on link "Commercial" at bounding box center [884, 137] width 201 height 75
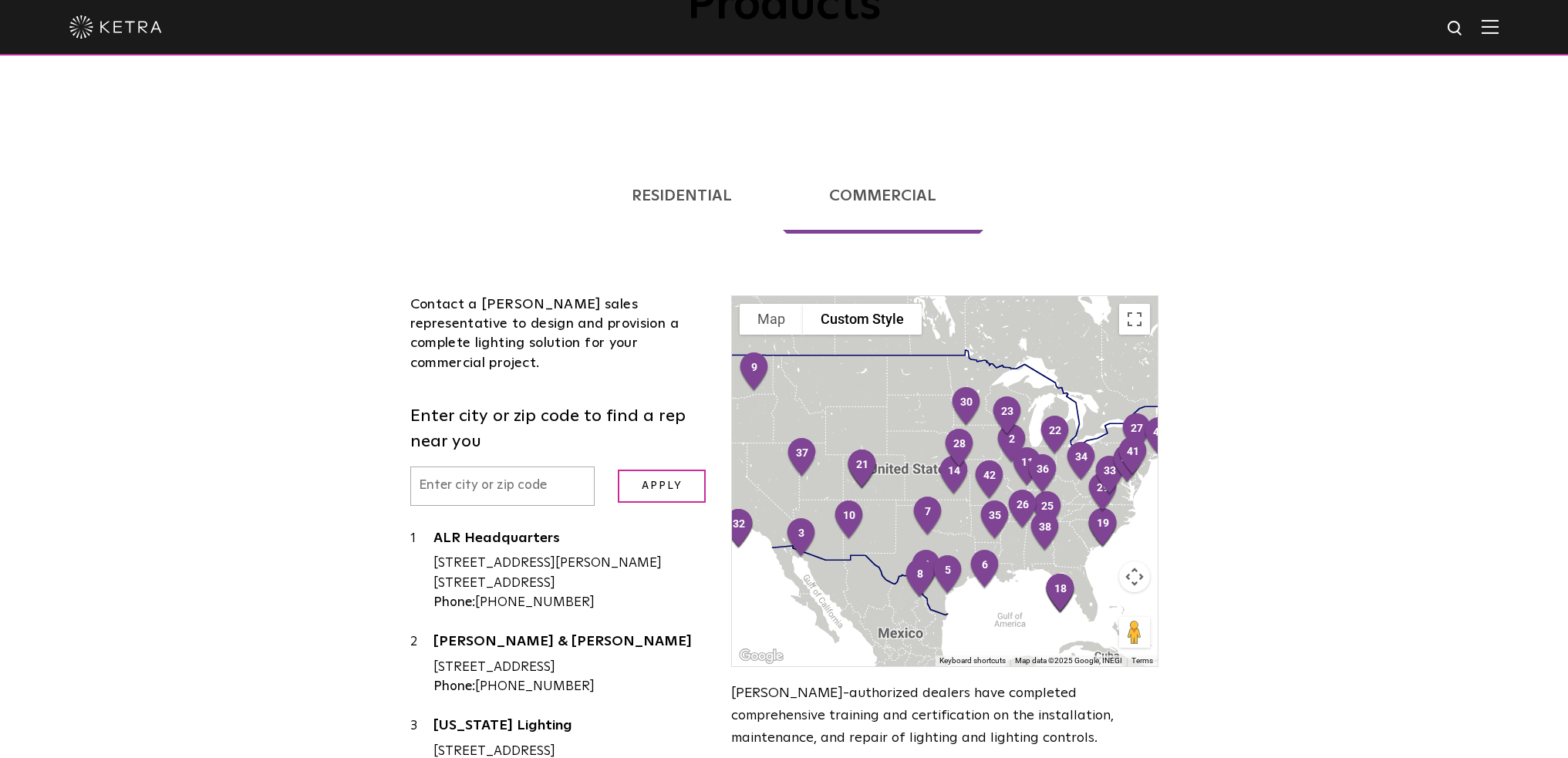
scroll to position [255, 0]
